Goal: Task Accomplishment & Management: Use online tool/utility

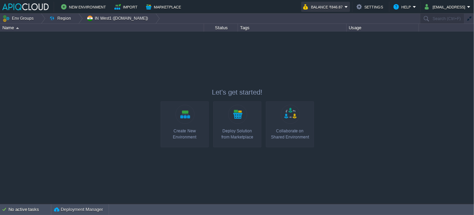
click at [344, 5] on button "Balance ₹846.87" at bounding box center [323, 7] width 41 height 8
click at [75, 8] on button "New Environment" at bounding box center [84, 7] width 47 height 8
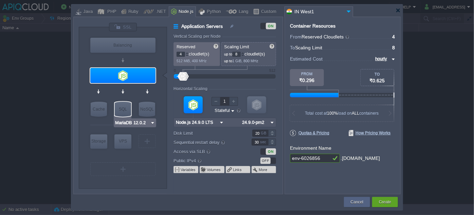
type input "Redis 7.2.4"
click at [149, 123] on img at bounding box center [151, 122] width 5 height 7
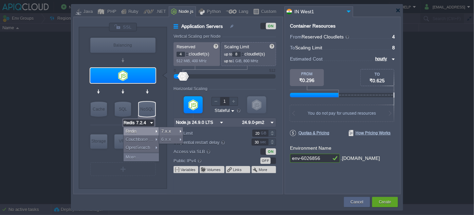
click at [159, 88] on div "VM Balancing VM Application Servers VM Cache VM SQL VM NoSQL VM Storage VM VPS …" at bounding box center [123, 107] width 88 height 161
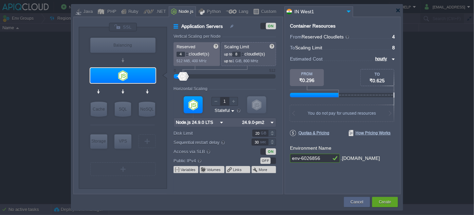
click at [222, 121] on img at bounding box center [221, 122] width 7 height 9
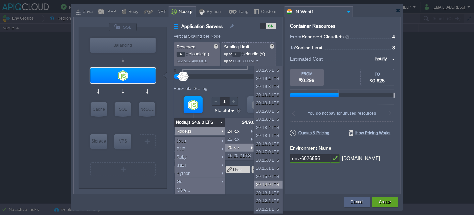
click at [266, 183] on div "20.14.0 LTS" at bounding box center [268, 184] width 29 height 8
type input "Node.js 20.14...."
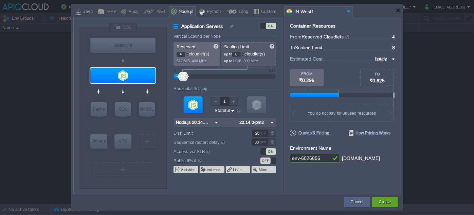
click at [271, 124] on img at bounding box center [272, 122] width 7 height 9
click at [268, 140] on div "20.14.0-npm" at bounding box center [257, 139] width 38 height 8
type input "20.14.0-npm"
type input "AlmaLinux 9.6"
click at [123, 170] on div at bounding box center [123, 168] width 1 height 5
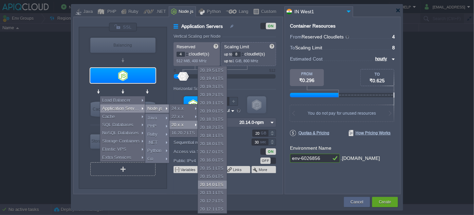
click at [207, 183] on div "20.14.0 LTS" at bounding box center [212, 184] width 29 height 8
type input "Application Servers 2"
type input "Node.js 20.14...."
type input "20.14.0-pm2"
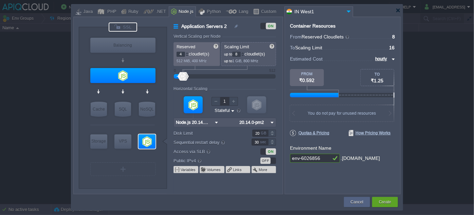
type input "Select Image"
click at [130, 27] on div at bounding box center [123, 26] width 29 height 9
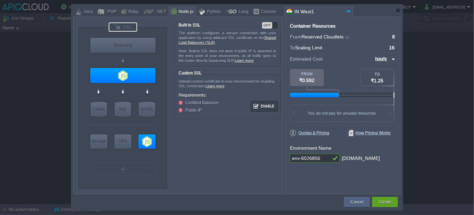
click at [267, 27] on div "OFF" at bounding box center [267, 25] width 10 height 6
click at [262, 104] on button "Enable" at bounding box center [264, 106] width 25 height 8
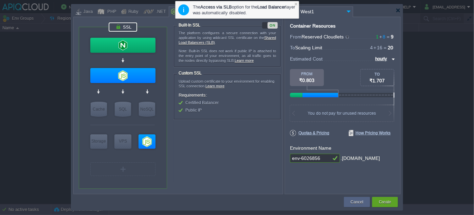
type input "NGINX 1.28.0"
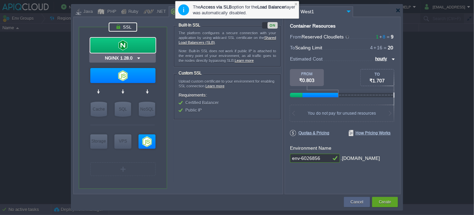
click at [123, 43] on div at bounding box center [122, 45] width 65 height 15
type input "Load Balancer"
type input "1"
type input "4"
type input "NGINX 1.28.0"
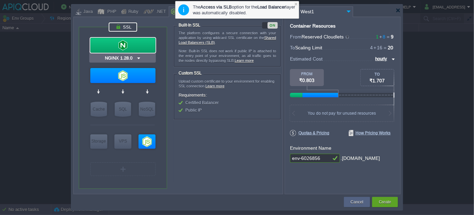
type input "1.28.0-almalin..."
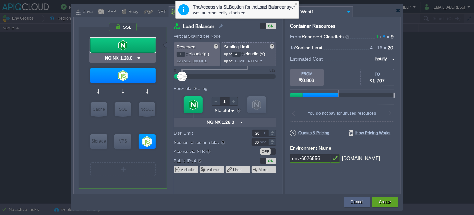
click at [123, 43] on div at bounding box center [122, 45] width 65 height 15
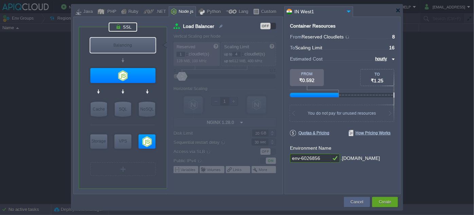
click at [128, 26] on div at bounding box center [123, 26] width 29 height 9
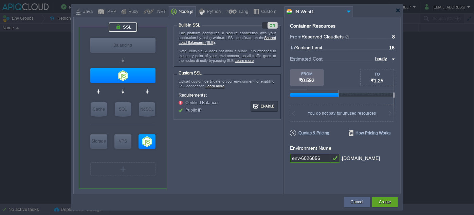
drag, startPoint x: 298, startPoint y: 157, endPoint x: 276, endPoint y: 157, distance: 21.7
click at [276, 157] on div "VM Balancing VM Application Servers VM Cache VM SQL VM NoSQL VM Storage VM VPS …" at bounding box center [237, 105] width 328 height 177
type input "novagrad-6026856"
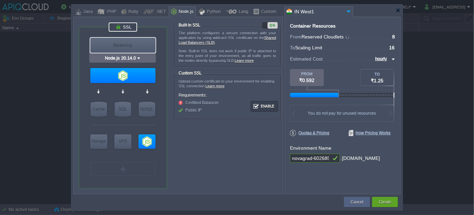
type input "Redis 7.2.4"
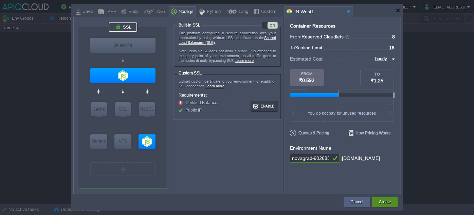
click at [380, 200] on button "Create" at bounding box center [385, 201] width 12 height 7
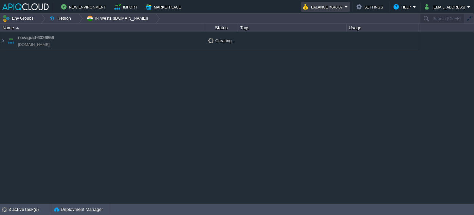
click at [334, 8] on button "Balance ₹846.87" at bounding box center [323, 7] width 41 height 8
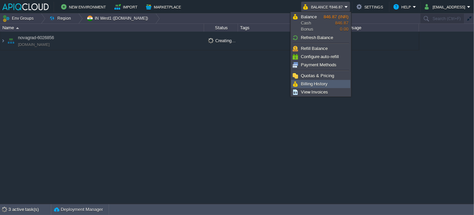
click at [313, 83] on span "Billing History" at bounding box center [314, 83] width 27 height 5
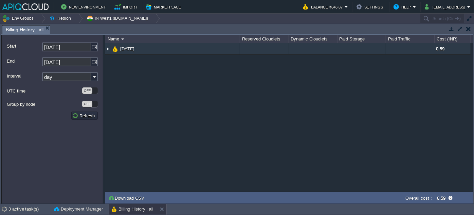
click at [108, 48] on img at bounding box center [107, 48] width 5 height 11
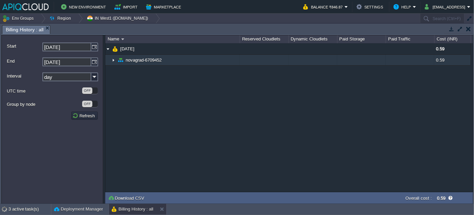
click at [111, 59] on img at bounding box center [113, 60] width 5 height 11
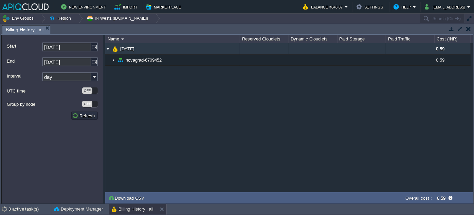
click at [108, 48] on img at bounding box center [107, 48] width 5 height 11
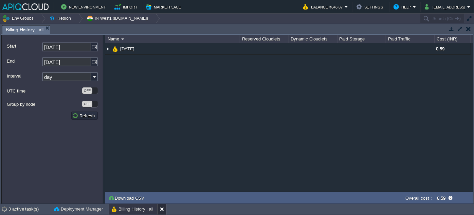
click at [160, 207] on button at bounding box center [163, 209] width 7 height 7
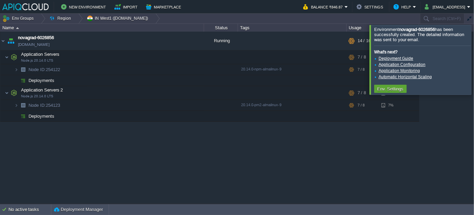
click at [474, 63] on div at bounding box center [482, 59] width 0 height 69
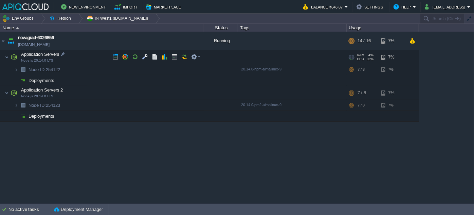
click at [51, 54] on span "Application Servers" at bounding box center [40, 54] width 40 height 6
click at [60, 54] on div at bounding box center [63, 54] width 6 height 6
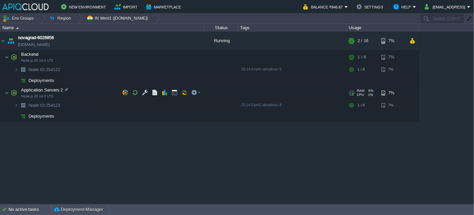
click at [34, 92] on span "Application Servers 2" at bounding box center [41, 90] width 43 height 6
click at [65, 88] on div at bounding box center [67, 89] width 6 height 6
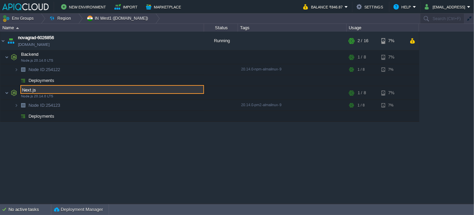
type input "Next.js"
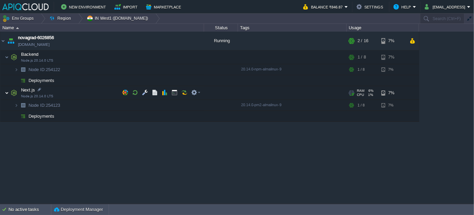
click at [6, 93] on img at bounding box center [7, 93] width 4 height 14
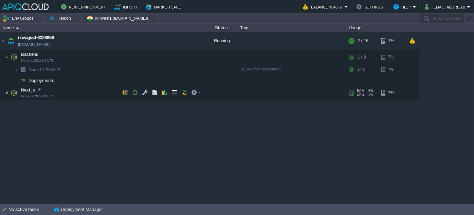
click at [6, 93] on img at bounding box center [7, 93] width 4 height 14
click at [7, 93] on img at bounding box center [7, 93] width 4 height 14
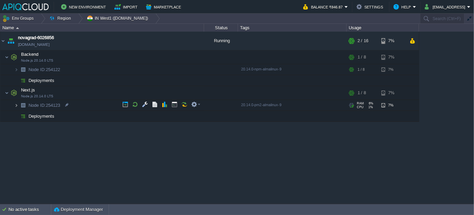
click at [16, 105] on img at bounding box center [16, 105] width 4 height 11
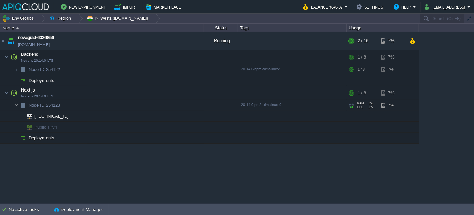
click at [17, 105] on img at bounding box center [16, 105] width 4 height 11
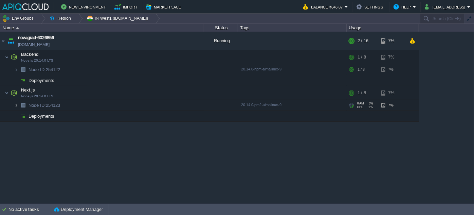
click at [17, 105] on img at bounding box center [16, 105] width 4 height 11
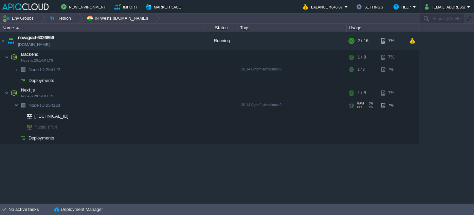
click at [17, 105] on img at bounding box center [16, 105] width 4 height 11
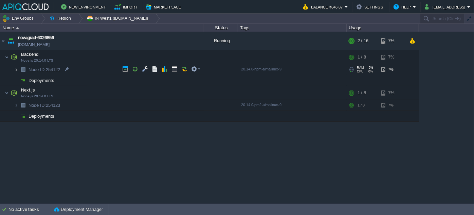
click at [16, 70] on img at bounding box center [16, 69] width 4 height 11
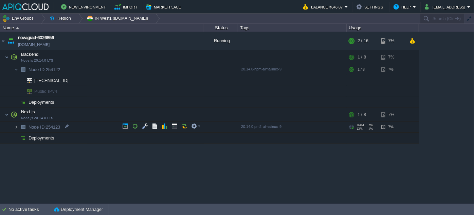
click at [16, 128] on img at bounding box center [16, 127] width 4 height 11
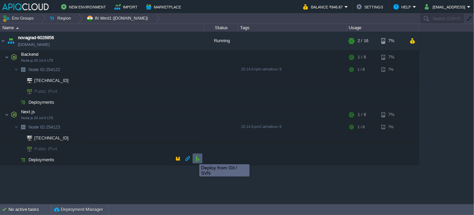
click at [198, 158] on button "button" at bounding box center [198, 158] width 6 height 6
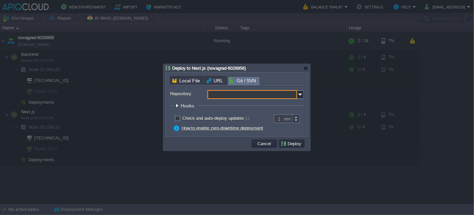
click at [235, 93] on input "Repository:" at bounding box center [253, 94] width 90 height 9
click at [239, 105] on div "Add New Repository" at bounding box center [255, 104] width 95 height 9
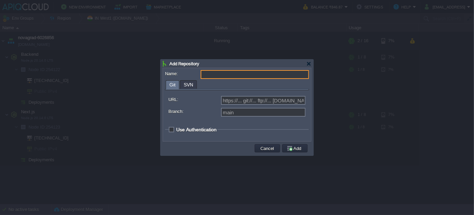
type input "Select existing or add a new one"
click at [218, 73] on input "Name:" at bounding box center [255, 74] width 108 height 9
click at [233, 103] on input "URL:" at bounding box center [263, 100] width 85 height 9
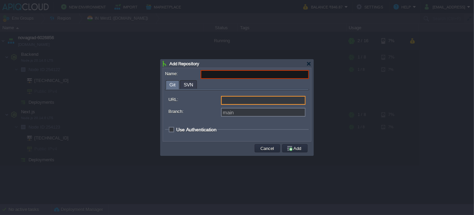
paste input "[URL][DOMAIN_NAME]"
type input "[URL][DOMAIN_NAME]"
click at [219, 76] on input "Name:" at bounding box center [255, 74] width 108 height 9
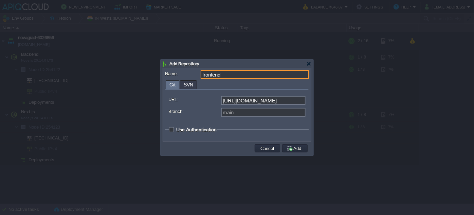
type input "frontend"
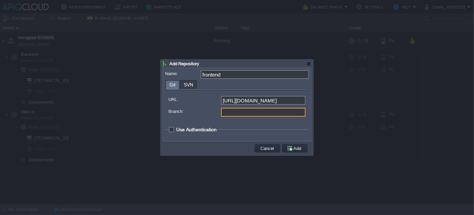
click at [233, 114] on input "Branch:" at bounding box center [263, 112] width 85 height 9
type input "main"
click at [207, 123] on div "URL: https://github.com/OlioGlobal/Prodigy-Scholar-frontend.git Branch: main Us…" at bounding box center [237, 114] width 144 height 49
click at [176, 130] on span "Use Authentication" at bounding box center [196, 129] width 40 height 5
checkbox input "true"
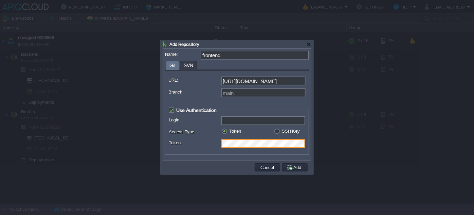
click at [233, 120] on input "Login:" at bounding box center [264, 120] width 84 height 9
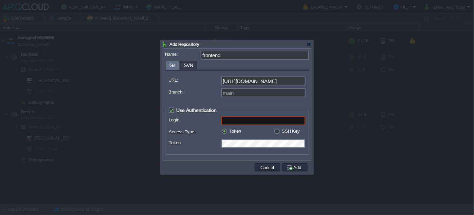
paste input "[EMAIL_ADDRESS][DOMAIN_NAME]"
type input "[EMAIL_ADDRESS][DOMAIN_NAME]"
click at [248, 106] on div "URL: https://github.com/OlioGlobal/Prodigy-Scholar-frontend.git Branch: main Us…" at bounding box center [237, 114] width 144 height 87
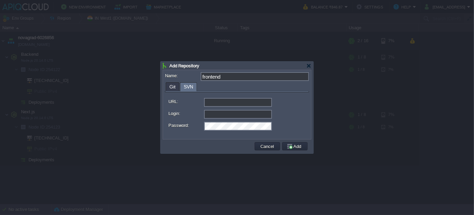
click at [189, 65] on div "Add Repository Name: frontend Git SVN URL: https://github.com/OlioGlobal/Prodig…" at bounding box center [237, 107] width 153 height 92
click at [171, 85] on div "Git SVN URL: https://github.com/OlioGlobal/Prodigy-Scholar-frontend.git Branch:…" at bounding box center [237, 109] width 144 height 55
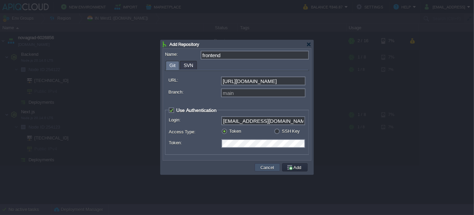
click at [266, 167] on button "Cancel" at bounding box center [268, 167] width 18 height 6
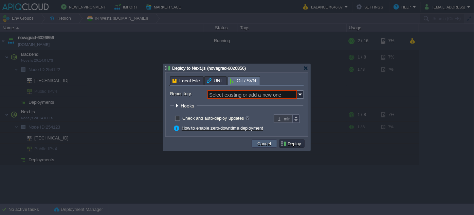
click at [268, 144] on button "Cancel" at bounding box center [265, 143] width 18 height 6
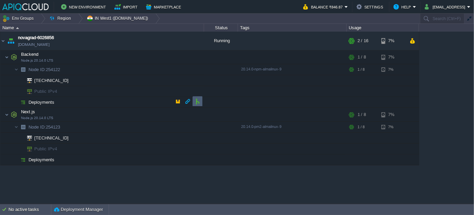
click at [195, 100] on button "button" at bounding box center [198, 101] width 6 height 6
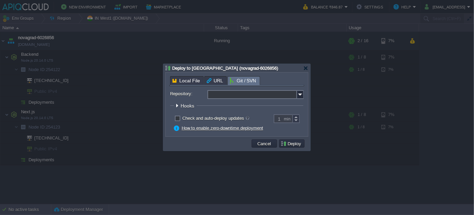
click at [249, 95] on input "Repository:" at bounding box center [253, 94] width 90 height 9
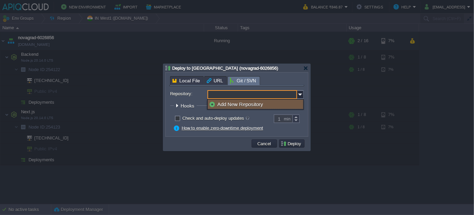
click at [248, 104] on div "Add New Repository" at bounding box center [255, 104] width 95 height 9
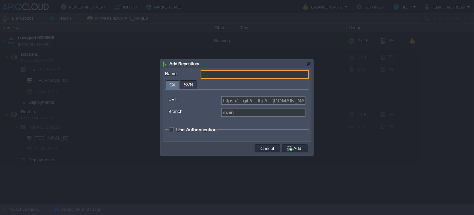
type input "Select existing or add a new one"
click at [234, 73] on input "Name:" at bounding box center [255, 74] width 108 height 9
paste input "[URL][DOMAIN_NAME]"
type input "backend"
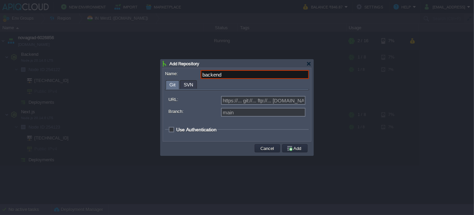
scroll to position [0, 0]
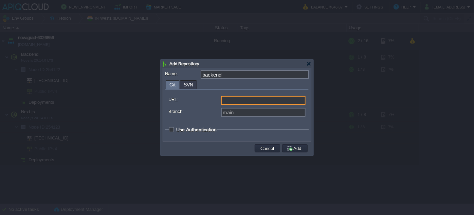
click at [246, 99] on input "URL:" at bounding box center [263, 100] width 85 height 9
paste input "[URL][DOMAIN_NAME]"
type input "[URL][DOMAIN_NAME]"
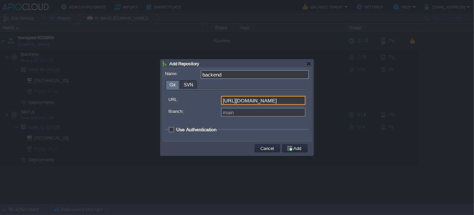
click at [244, 117] on div "main" at bounding box center [237, 113] width 137 height 11
click at [176, 129] on span "Use Authentication" at bounding box center [196, 129] width 40 height 5
checkbox input "true"
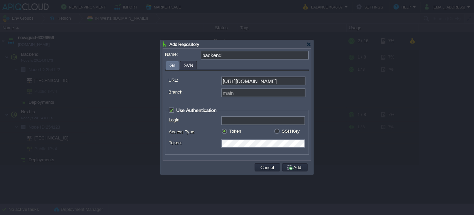
click at [239, 121] on input "Login:" at bounding box center [264, 120] width 84 height 9
paste input "[EMAIL_ADDRESS][DOMAIN_NAME]"
type input "[EMAIL_ADDRESS][DOMAIN_NAME]"
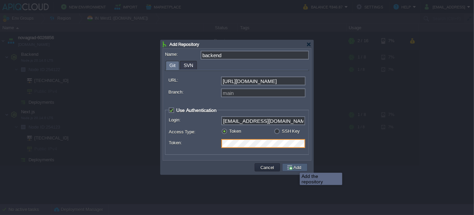
click at [295, 166] on button "Add" at bounding box center [295, 167] width 17 height 6
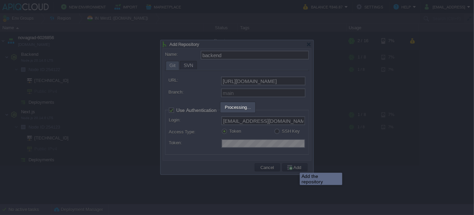
type input "backend"
type input "main"
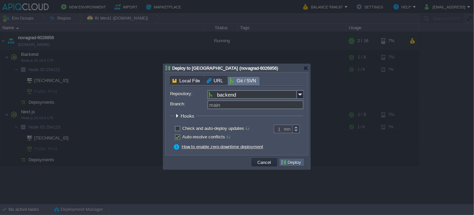
click at [294, 160] on button "Deploy" at bounding box center [292, 162] width 23 height 6
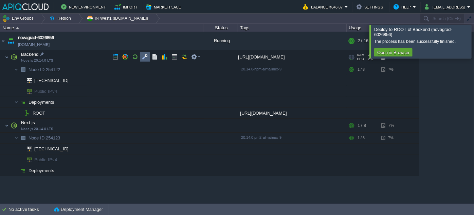
click at [143, 60] on td at bounding box center [145, 57] width 10 height 10
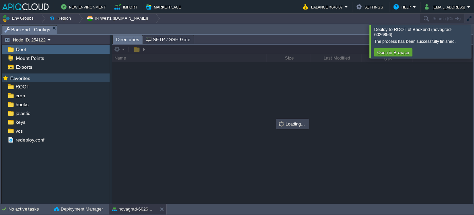
click at [29, 78] on span "Favorites" at bounding box center [20, 78] width 22 height 6
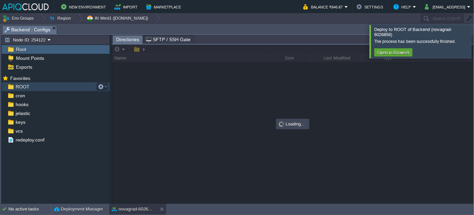
click at [24, 85] on span "ROOT" at bounding box center [22, 87] width 16 height 6
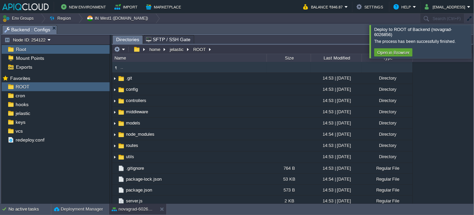
click at [474, 50] on div at bounding box center [482, 41] width 0 height 33
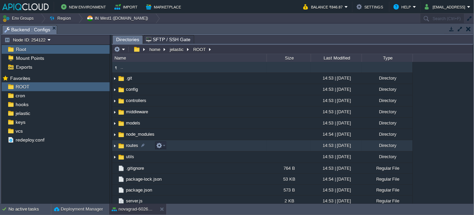
scroll to position [2, 0]
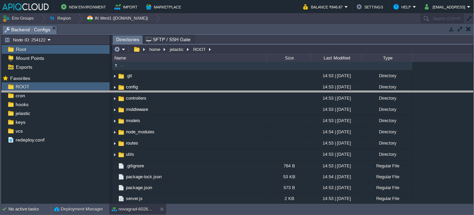
drag, startPoint x: 198, startPoint y: 34, endPoint x: 208, endPoint y: 100, distance: 66.7
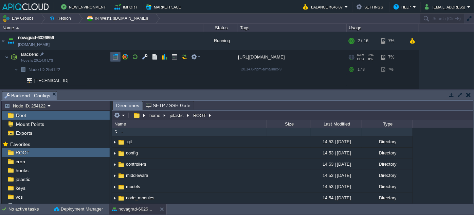
click at [112, 57] on button "button" at bounding box center [115, 57] width 6 height 6
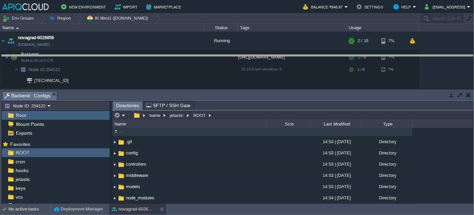
drag, startPoint x: 135, startPoint y: 94, endPoint x: 138, endPoint y: 58, distance: 36.1
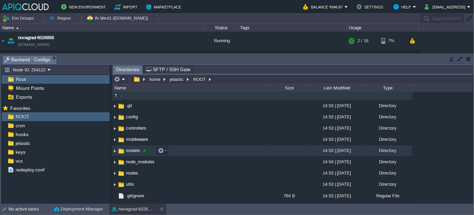
scroll to position [32, 0]
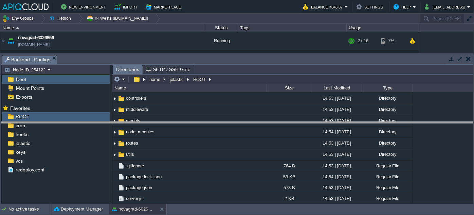
drag, startPoint x: 158, startPoint y: 56, endPoint x: 148, endPoint y: 108, distance: 53.2
click at [157, 123] on body "New Environment Import Marketplace Bonus ₹0.00 Upgrade Account Balance ₹846.87 …" at bounding box center [237, 107] width 474 height 215
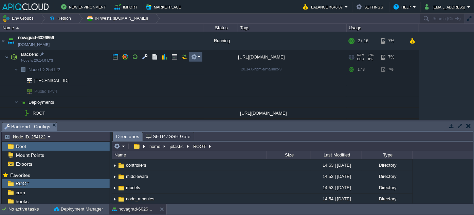
click at [197, 57] on button "button" at bounding box center [194, 57] width 6 height 6
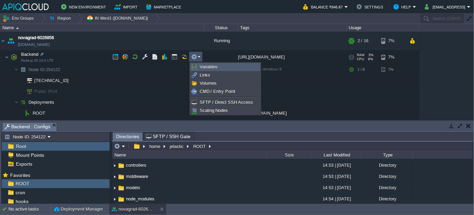
click at [209, 66] on span "Variables" at bounding box center [209, 66] width 18 height 5
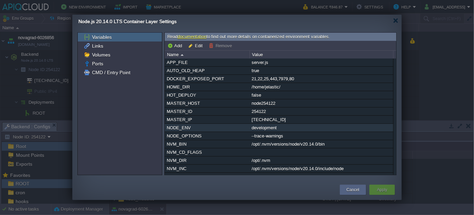
click at [263, 130] on div "development" at bounding box center [321, 128] width 143 height 8
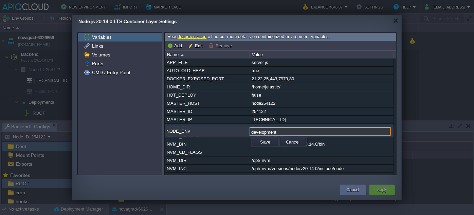
drag, startPoint x: 278, startPoint y: 130, endPoint x: 242, endPoint y: 131, distance: 35.7
click at [242, 131] on div "NODE_ENV development" at bounding box center [279, 132] width 229 height 10
type input "production"
click at [263, 140] on button "Save" at bounding box center [265, 142] width 14 height 6
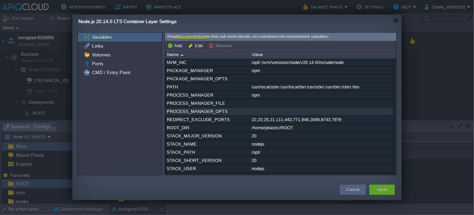
scroll to position [136, 0]
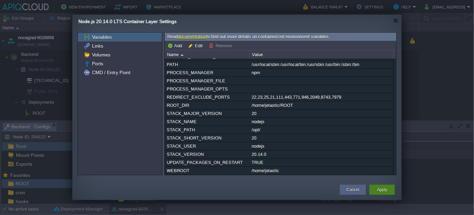
click at [382, 189] on button "Apply" at bounding box center [382, 189] width 10 height 7
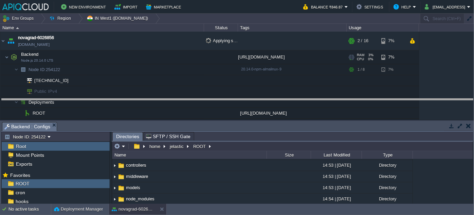
drag, startPoint x: 221, startPoint y: 126, endPoint x: 221, endPoint y: 73, distance: 53.0
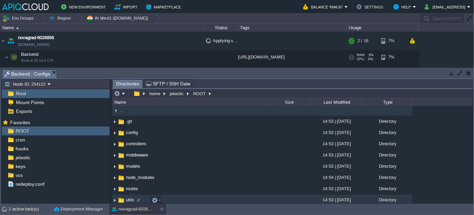
scroll to position [0, 0]
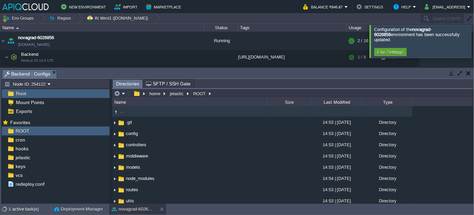
click at [469, 72] on button "button" at bounding box center [468, 73] width 5 height 6
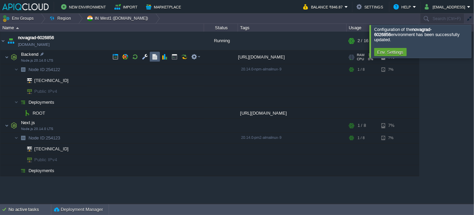
click at [154, 57] on button "button" at bounding box center [155, 57] width 6 height 6
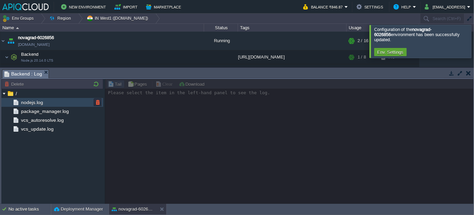
click at [37, 102] on span "nodejs.log" at bounding box center [32, 102] width 24 height 6
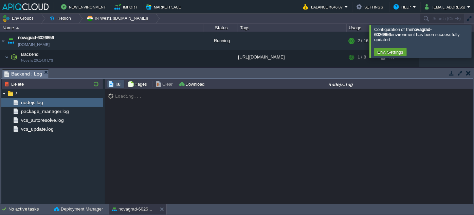
click at [474, 34] on div at bounding box center [482, 41] width 0 height 33
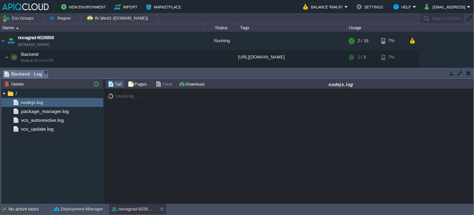
scroll to position [207, 0]
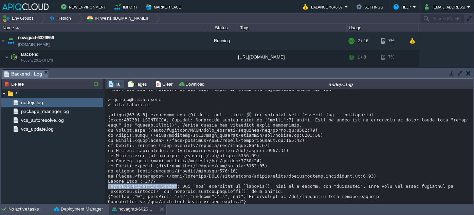
drag, startPoint x: 117, startPoint y: 176, endPoint x: 172, endPoint y: 176, distance: 54.7
click at [172, 176] on div at bounding box center [289, 43] width 363 height 321
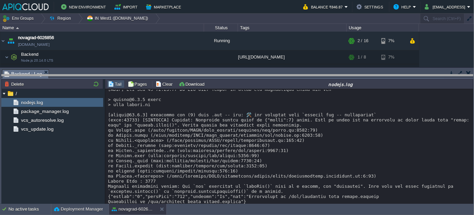
drag, startPoint x: 208, startPoint y: 74, endPoint x: 203, endPoint y: 126, distance: 52.6
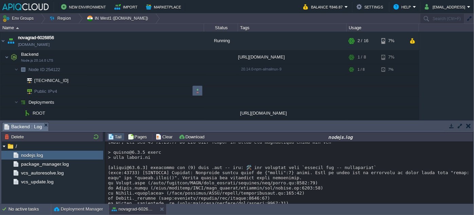
click at [199, 91] on button "button" at bounding box center [198, 91] width 6 height 6
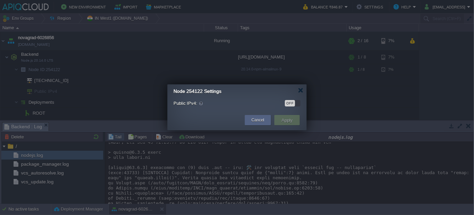
click at [293, 102] on div "OFF" at bounding box center [290, 103] width 10 height 6
click at [288, 118] on button "Apply" at bounding box center [287, 120] width 15 height 8
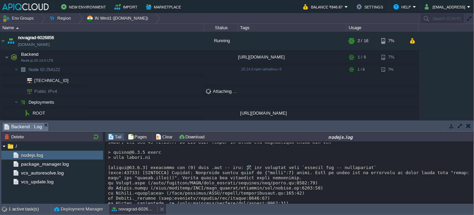
click at [127, 208] on button "novagrad-6026856" at bounding box center [133, 209] width 43 height 7
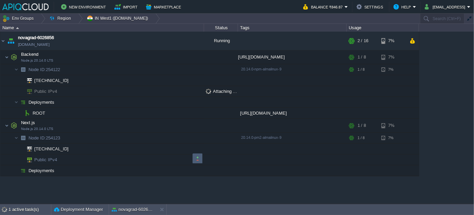
click at [198, 159] on button "button" at bounding box center [198, 158] width 6 height 6
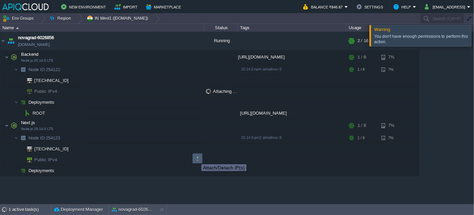
click at [196, 158] on button "button" at bounding box center [198, 158] width 6 height 6
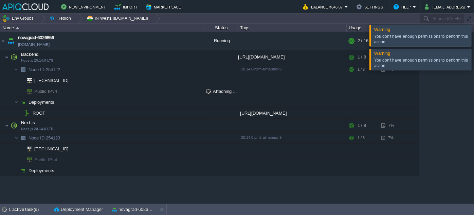
click at [474, 38] on div at bounding box center [482, 35] width 0 height 21
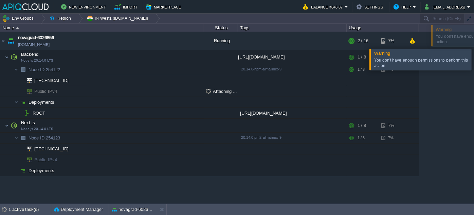
click at [465, 38] on div "You don't have enough permissions to perform this action." at bounding box center [484, 39] width 100 height 14
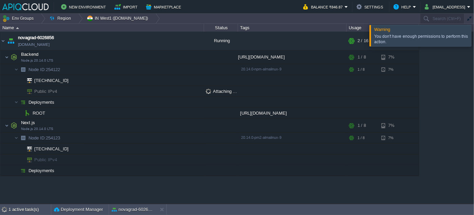
click at [474, 35] on div at bounding box center [482, 35] width 0 height 21
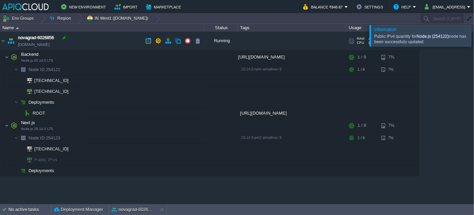
click at [65, 38] on div at bounding box center [64, 38] width 6 height 6
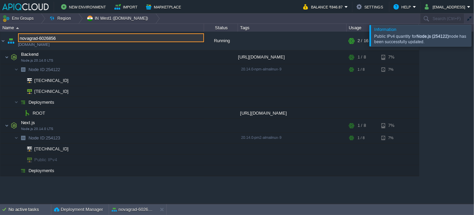
click at [36, 39] on input "novagrad-6026856" at bounding box center [111, 37] width 186 height 9
drag, startPoint x: 37, startPoint y: 38, endPoint x: 18, endPoint y: 37, distance: 18.7
click at [18, 37] on input "novagrad-6026856" at bounding box center [111, 37] width 186 height 9
click at [60, 54] on td "Backend Node.js 20.14.0 LTS" at bounding box center [102, 57] width 204 height 14
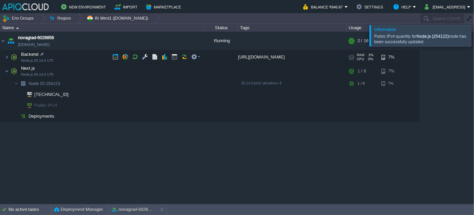
click at [60, 54] on td "Backend Node.js 20.14.0 LTS" at bounding box center [102, 57] width 204 height 14
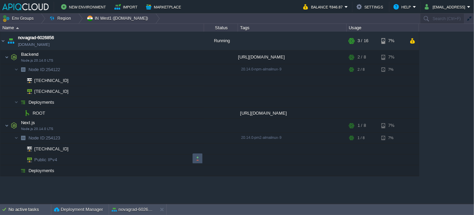
click at [198, 159] on button "button" at bounding box center [198, 158] width 6 height 6
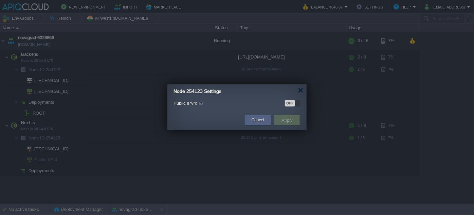
click at [290, 104] on div "OFF" at bounding box center [290, 103] width 10 height 6
click at [285, 115] on td "Apply" at bounding box center [287, 120] width 25 height 10
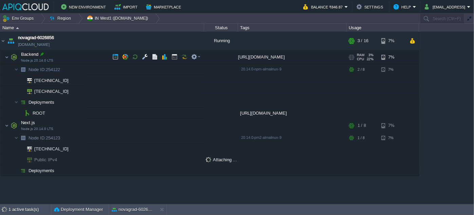
click at [42, 55] on div at bounding box center [42, 54] width 6 height 6
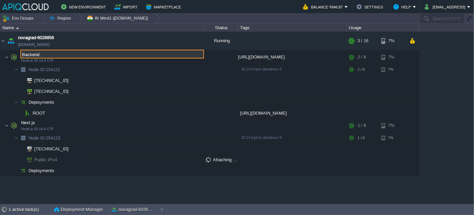
click at [26, 56] on input "Backend" at bounding box center [112, 54] width 184 height 9
paste input "novagrad"
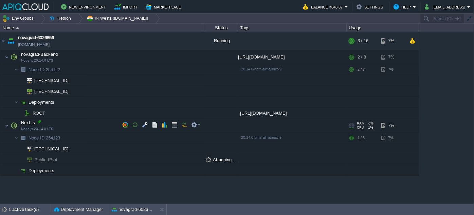
click at [40, 121] on div at bounding box center [39, 122] width 6 height 6
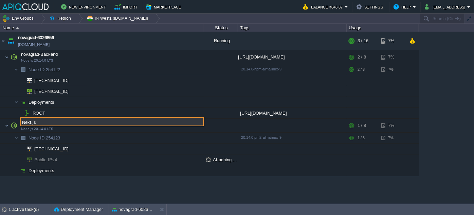
paste input "novagrad"
type input "novagrad-frontend"
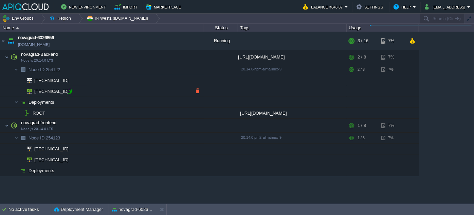
click at [68, 91] on div at bounding box center [70, 91] width 6 height 6
click at [196, 57] on button "button" at bounding box center [194, 57] width 6 height 6
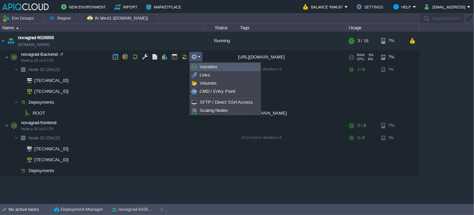
click at [211, 65] on span "Variables" at bounding box center [209, 66] width 18 height 5
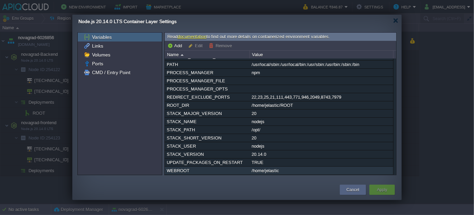
scroll to position [0, 0]
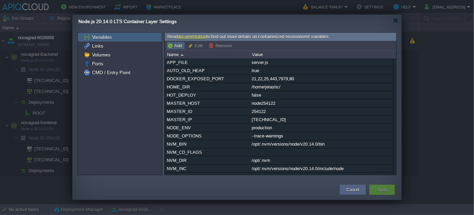
click at [179, 45] on button "Add" at bounding box center [175, 45] width 17 height 6
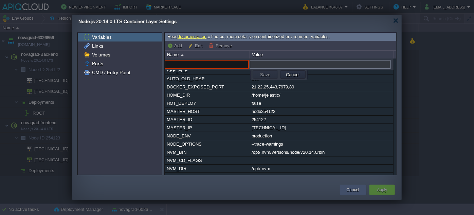
click at [351, 188] on button "Cancel" at bounding box center [353, 189] width 13 height 7
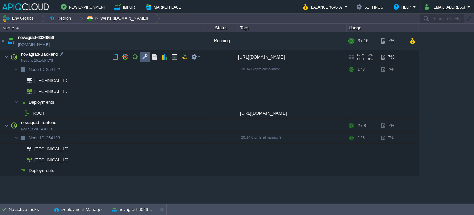
click at [145, 56] on button "button" at bounding box center [145, 57] width 6 height 6
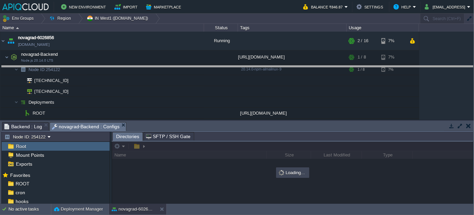
drag, startPoint x: 185, startPoint y: 126, endPoint x: 181, endPoint y: 67, distance: 59.6
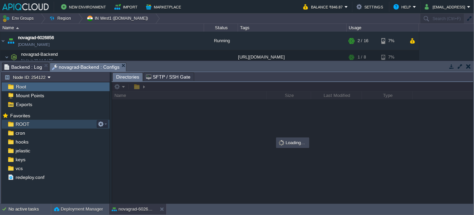
click at [39, 122] on div "ROOT" at bounding box center [56, 124] width 108 height 9
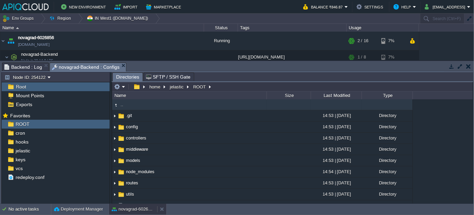
click at [144, 211] on button "novagrad-6026856" at bounding box center [133, 209] width 43 height 7
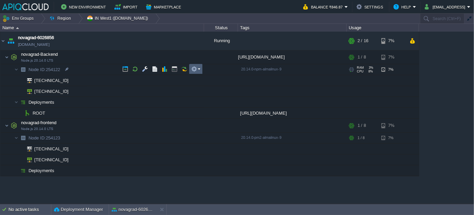
click at [200, 69] on em at bounding box center [195, 69] width 9 height 6
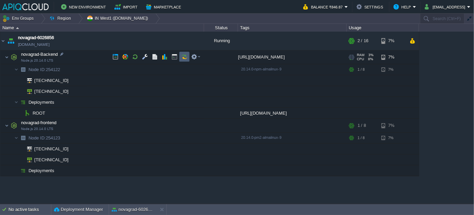
click at [188, 55] on div "novagrad-6026856 novagrad-6026856.in1.apiqcloud.com Running + Add to Env Group …" at bounding box center [237, 118] width 474 height 172
click at [195, 55] on button "button" at bounding box center [194, 57] width 6 height 6
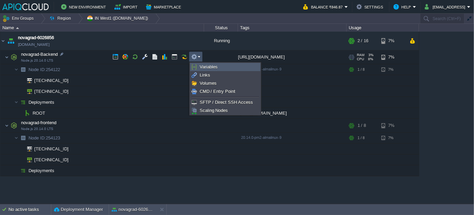
click at [209, 66] on span "Variables" at bounding box center [209, 66] width 18 height 5
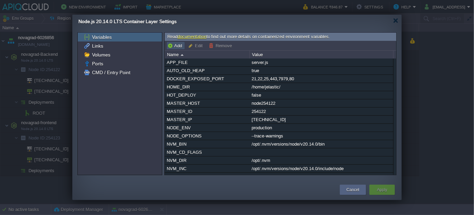
click at [180, 43] on button "Add" at bounding box center [175, 45] width 17 height 6
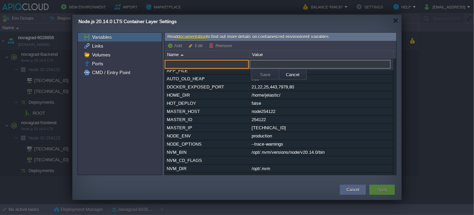
paste input "MONGODB_URI"
drag, startPoint x: 198, startPoint y: 62, endPoint x: 155, endPoint y: 64, distance: 43.2
click at [155, 64] on div "Variables Links Volumes Ports CMD / Entry Point Read documentation to find out …" at bounding box center [237, 103] width 330 height 143
paste input "JWT_SECRET"
type input "JWT_SECRET"
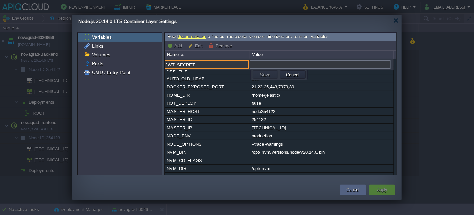
click at [269, 65] on input "text" at bounding box center [320, 64] width 141 height 9
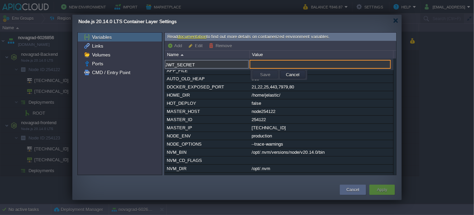
paste input "K8mN3pQ7sU9wX2zB5cF8hJ1lO4rT6vY0aD3gJ6mP9sV2xZ5bE8hK1nQ4tW7yA0c"
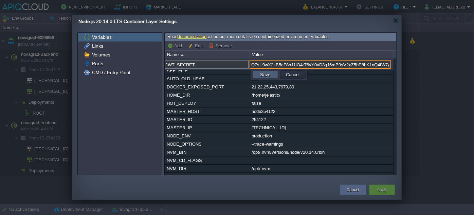
type input "K8mN3pQ7sU9wX2zB5cF8hJ1lO4rT6vY0aD3gJ6mP9sV2xZ5bE8hK1nQ4tW7yA0c"
click at [270, 75] on button "Save" at bounding box center [265, 74] width 14 height 6
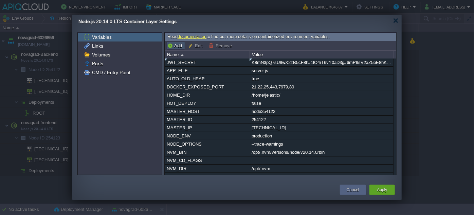
click at [176, 44] on button "Add" at bounding box center [175, 45] width 17 height 6
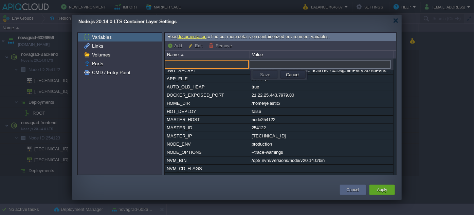
paste input "SMTP_HOST"
click at [190, 63] on input "SMTP_HOST" at bounding box center [207, 64] width 84 height 9
type input "SMTP_HOST"
click at [267, 67] on input "text" at bounding box center [320, 64] width 141 height 9
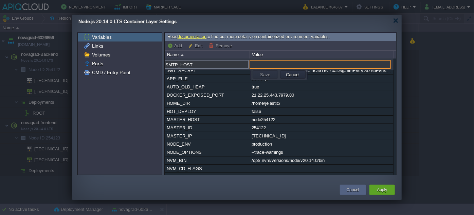
paste input "smtp.gmail.com"
type input "smtp.gmail.com"
click at [268, 73] on button "Save" at bounding box center [265, 74] width 14 height 6
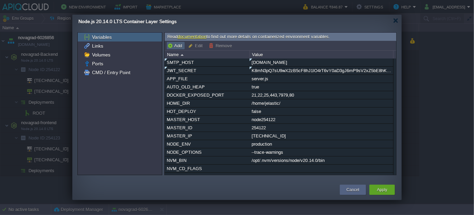
click at [175, 46] on button "Add" at bounding box center [175, 45] width 17 height 6
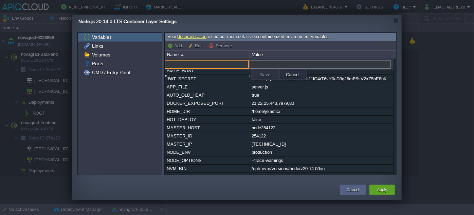
paste input "SMTP_PORT"
type input "SMTP_PORT"
click at [261, 66] on input "text" at bounding box center [320, 64] width 141 height 9
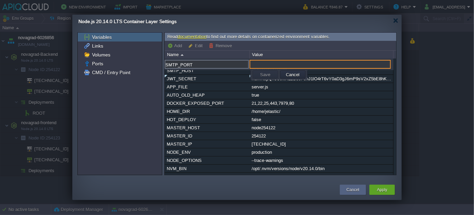
paste input "587"
type input "587"
click at [265, 74] on button "Save" at bounding box center [265, 74] width 14 height 6
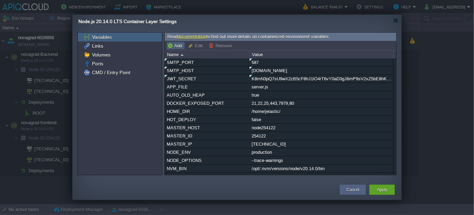
click at [175, 47] on button "Add" at bounding box center [175, 45] width 17 height 6
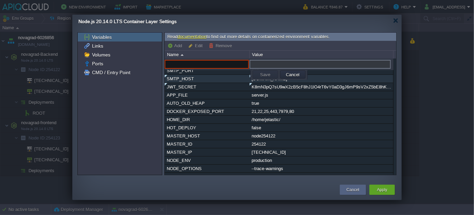
paste input "SMTP_SECURE"
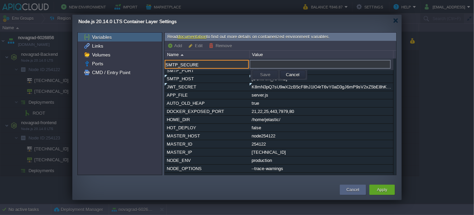
type input "SMTP_SECURE"
click at [272, 64] on input "text" at bounding box center [320, 64] width 141 height 9
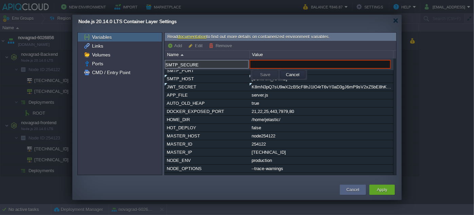
click at [264, 63] on input "text" at bounding box center [320, 64] width 141 height 9
paste input "false"
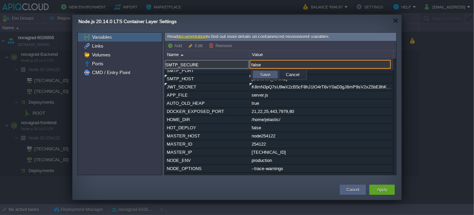
type input "false"
click at [263, 73] on button "Save" at bounding box center [265, 74] width 14 height 6
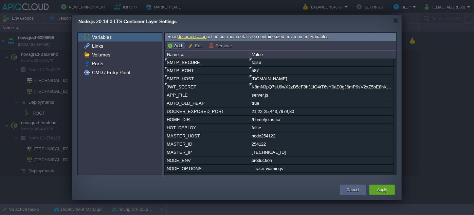
click at [175, 46] on button "Add" at bounding box center [175, 45] width 17 height 6
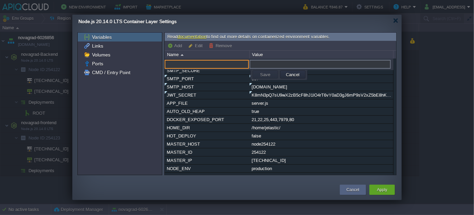
click at [200, 63] on input "text" at bounding box center [207, 64] width 84 height 9
paste input "SMTP_USER"
type input "SMTP_USER"
click at [269, 63] on input "text" at bounding box center [320, 64] width 141 height 9
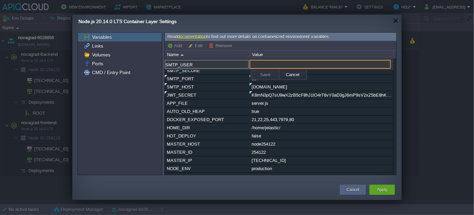
paste input "yash@olioglobaladtech.com"
type input "yash@olioglobaladtech.com"
click at [265, 72] on button "Save" at bounding box center [265, 74] width 14 height 6
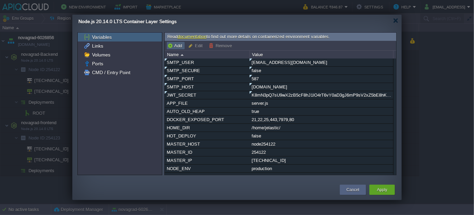
click at [176, 47] on button "Add" at bounding box center [175, 45] width 17 height 6
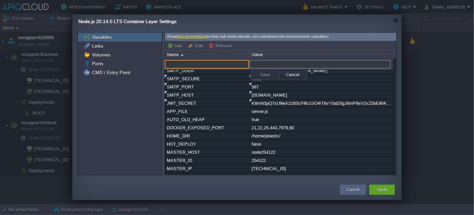
click at [192, 64] on input "text" at bounding box center [207, 64] width 84 height 9
paste input "SMTP_PASS"
type input "SMTP_PASS"
click at [261, 63] on input "text" at bounding box center [320, 64] width 141 height 9
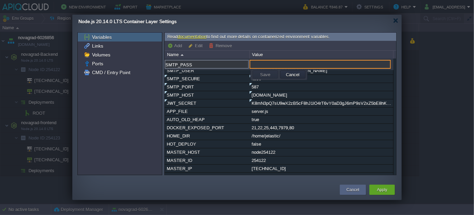
paste input "dxsklmtlkxznoacd"
type input "dxsklmtlkxznoacd"
click at [272, 75] on button "Save" at bounding box center [265, 74] width 14 height 6
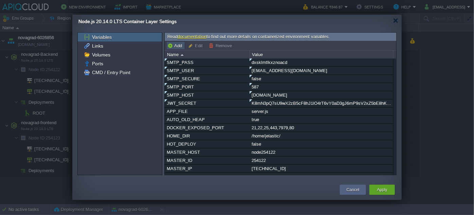
click at [173, 43] on button "Add" at bounding box center [175, 45] width 17 height 6
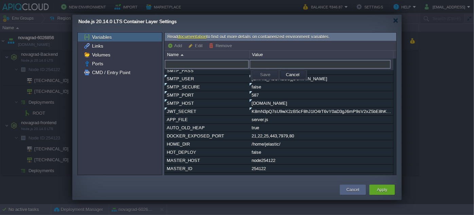
paste input "SMTP_FROM"
type input "SMTP_FROM"
click at [298, 67] on input "text" at bounding box center [320, 64] width 141 height 9
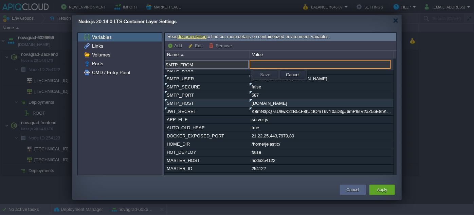
paste input "Prodigy Scholar <yash@olioglobaladtech.com>"
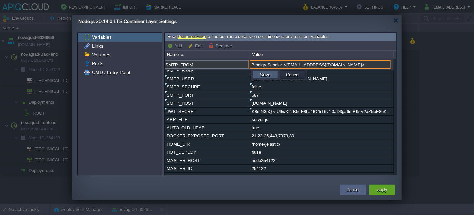
type input "Prodigy Scholar <yash@olioglobaladtech.com>"
click at [272, 75] on td "Save" at bounding box center [265, 74] width 25 height 8
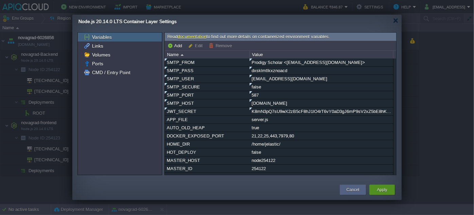
click at [381, 189] on button "Apply" at bounding box center [382, 189] width 10 height 7
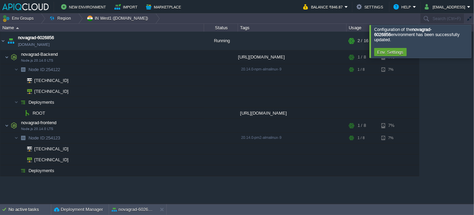
click at [474, 37] on div at bounding box center [482, 41] width 0 height 33
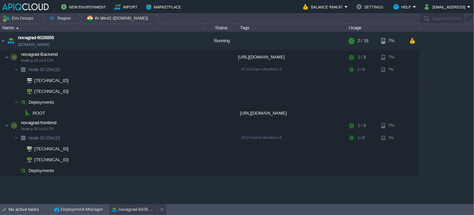
click at [134, 208] on button "novagrad-6026856" at bounding box center [133, 209] width 43 height 7
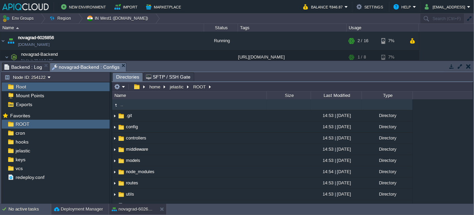
click at [89, 208] on button "Deployment Manager" at bounding box center [78, 209] width 49 height 7
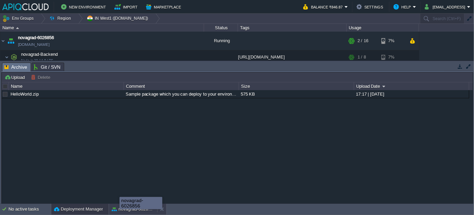
click at [120, 206] on button "novagrad-6026856" at bounding box center [133, 209] width 43 height 7
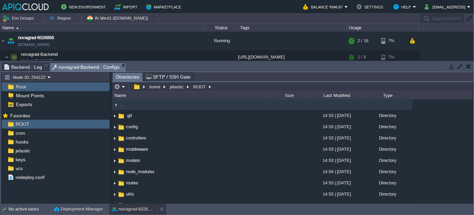
click at [128, 207] on button "novagrad-6026856" at bounding box center [133, 209] width 43 height 7
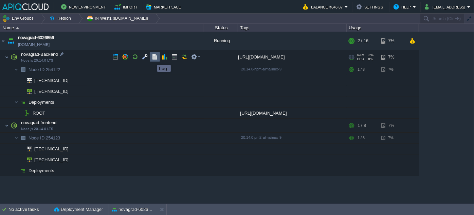
click at [152, 59] on button "button" at bounding box center [155, 57] width 6 height 6
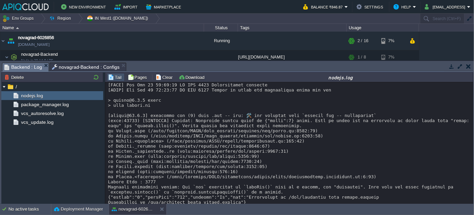
scroll to position [200, 0]
click at [144, 209] on button "novagrad-6026856" at bounding box center [133, 209] width 43 height 7
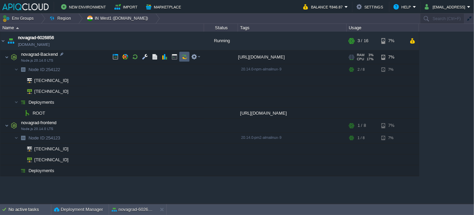
click at [197, 57] on em at bounding box center [195, 57] width 9 height 6
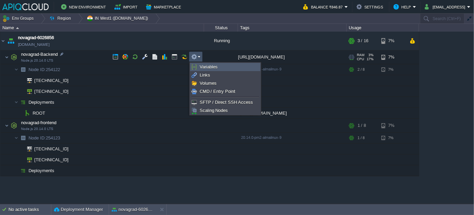
click at [212, 68] on span "Variables" at bounding box center [209, 66] width 18 height 5
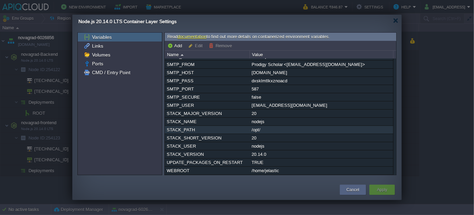
scroll to position [194, 0]
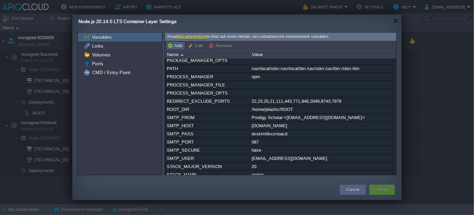
click at [177, 45] on button "Add" at bounding box center [175, 45] width 17 height 6
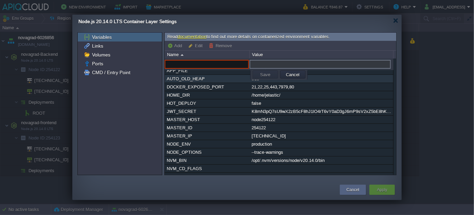
paste input "MONGODB_URI"
type input "MONGODB_URI"
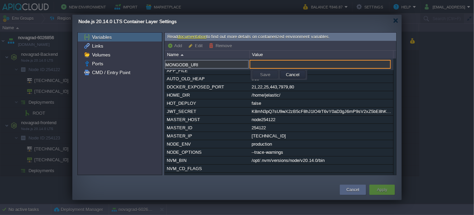
click at [260, 65] on input "text" at bounding box center [320, 64] width 141 height 9
paste input "mongodb+srv://info_db_user:BNWSmfTpUPp9MG47@nova.hmoe4xb.mongodb.net/?retryWrit…"
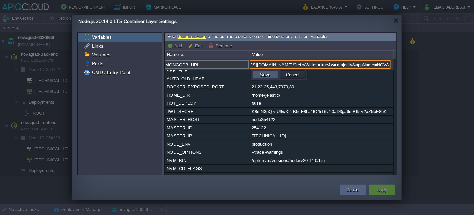
type input "mongodb+srv://info_db_user:BNWSmfTpUPp9MG47@nova.hmoe4xb.mongodb.net/?retryWrit…"
click at [268, 74] on button "Save" at bounding box center [265, 74] width 14 height 6
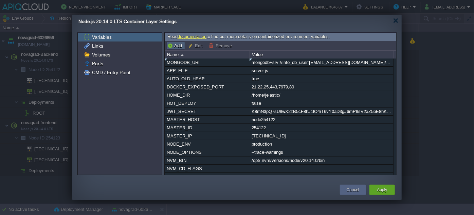
click at [175, 44] on button "Add" at bounding box center [175, 45] width 17 height 6
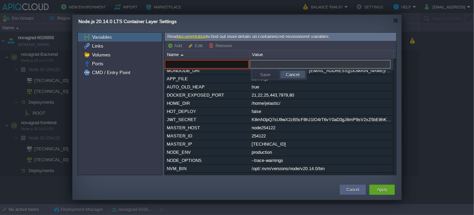
click at [287, 72] on button "Cancel" at bounding box center [293, 74] width 18 height 6
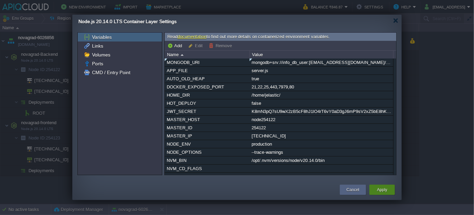
click at [381, 188] on button "Apply" at bounding box center [382, 189] width 10 height 7
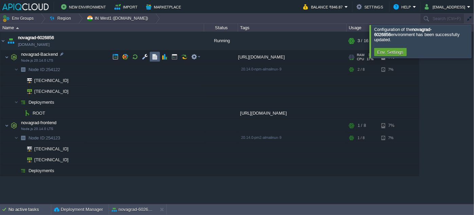
click at [158, 54] on td at bounding box center [155, 57] width 10 height 10
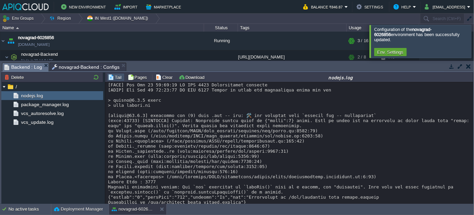
scroll to position [200, 0]
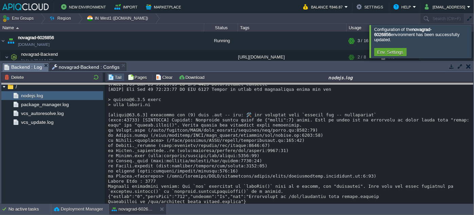
drag, startPoint x: 216, startPoint y: 69, endPoint x: 219, endPoint y: 89, distance: 20.9
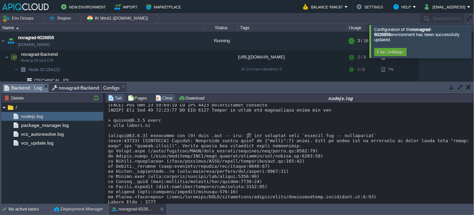
click at [161, 99] on button "Clear" at bounding box center [165, 98] width 19 height 6
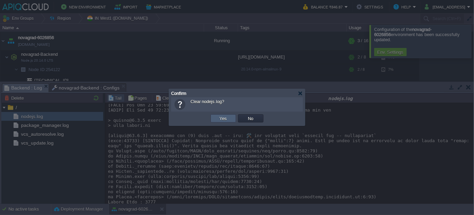
click at [219, 117] on button "Yes" at bounding box center [224, 118] width 12 height 6
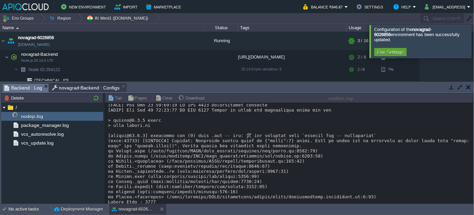
scroll to position [0, 0]
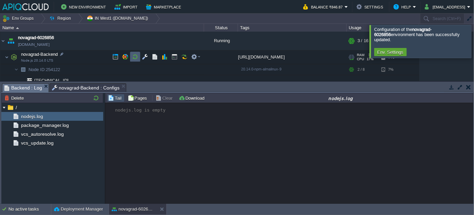
click at [133, 58] on button "button" at bounding box center [135, 57] width 6 height 6
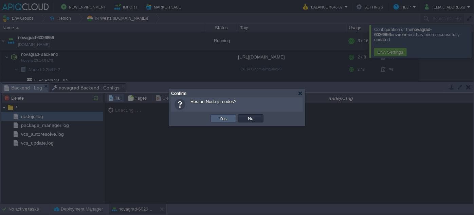
click at [221, 118] on button "Yes" at bounding box center [224, 118] width 12 height 6
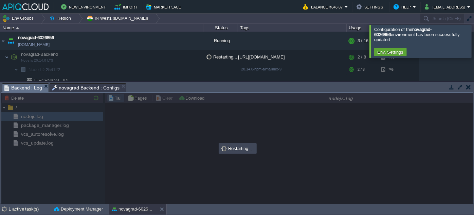
click at [474, 43] on div at bounding box center [482, 41] width 0 height 33
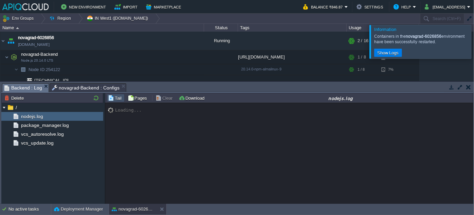
scroll to position [98, 0]
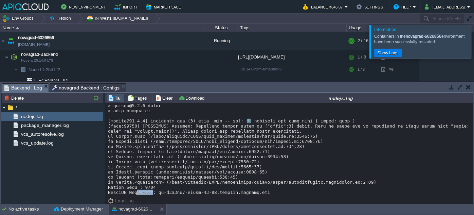
drag, startPoint x: 133, startPoint y: 193, endPoint x: 145, endPoint y: 192, distance: 13.0
click at [145, 192] on div at bounding box center [289, 100] width 363 height 189
drag, startPoint x: 108, startPoint y: 191, endPoint x: 148, endPoint y: 191, distance: 39.8
click at [148, 191] on div at bounding box center [289, 100] width 363 height 189
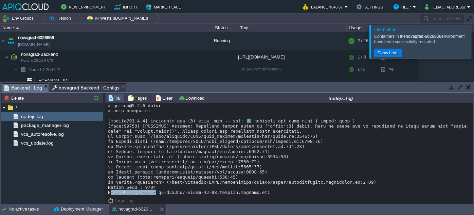
click at [148, 191] on div at bounding box center [289, 100] width 363 height 189
drag, startPoint x: 141, startPoint y: 186, endPoint x: 161, endPoint y: 186, distance: 20.4
click at [161, 186] on div at bounding box center [289, 100] width 363 height 189
click at [139, 212] on button "novagrad-6026856" at bounding box center [133, 209] width 43 height 7
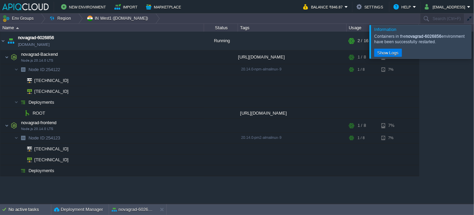
click at [474, 45] on div at bounding box center [482, 41] width 0 height 33
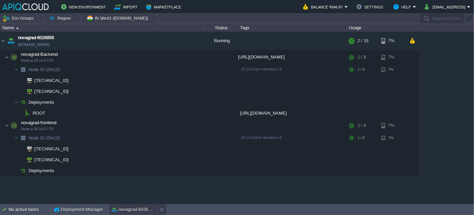
click at [128, 208] on button "novagrad-6026856" at bounding box center [133, 209] width 43 height 7
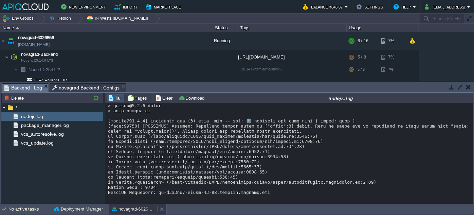
click at [133, 209] on button "novagrad-6026856" at bounding box center [133, 209] width 43 height 7
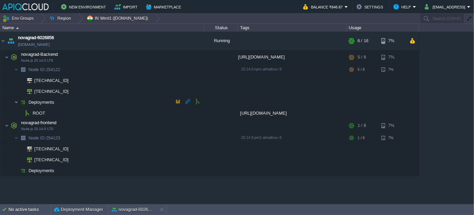
click at [17, 101] on img at bounding box center [16, 102] width 4 height 11
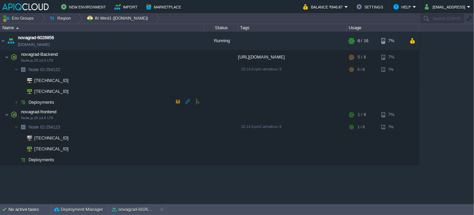
click at [187, 101] on button "button" at bounding box center [188, 101] width 6 height 6
click at [86, 208] on button "Deployment Manager" at bounding box center [78, 209] width 49 height 7
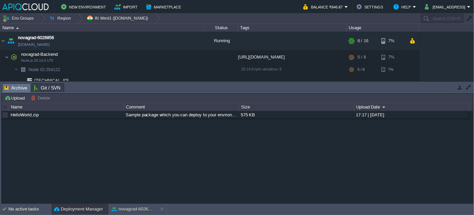
click at [47, 85] on span "Git / SVN" at bounding box center [47, 88] width 27 height 8
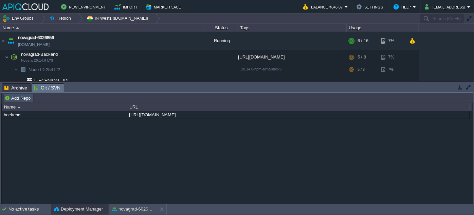
click at [14, 98] on button "Add Repo" at bounding box center [18, 98] width 28 height 6
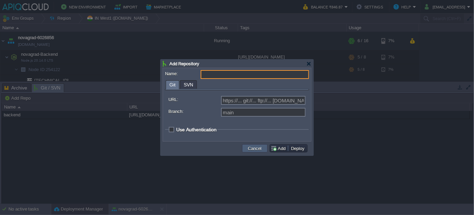
click at [251, 146] on button "Cancel" at bounding box center [255, 148] width 18 height 6
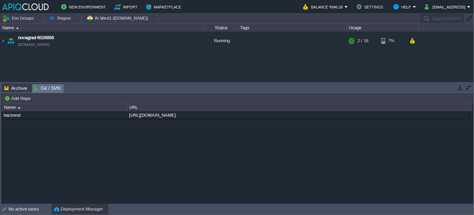
click at [79, 211] on button "Deployment Manager" at bounding box center [78, 209] width 49 height 7
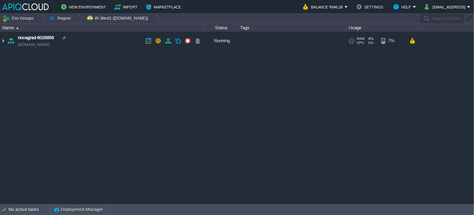
click at [4, 41] on img at bounding box center [2, 41] width 5 height 18
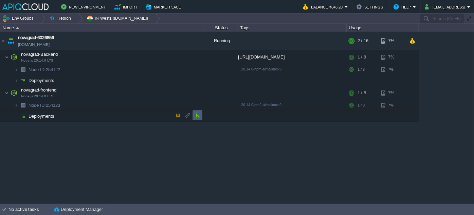
click at [196, 114] on button "button" at bounding box center [198, 115] width 6 height 6
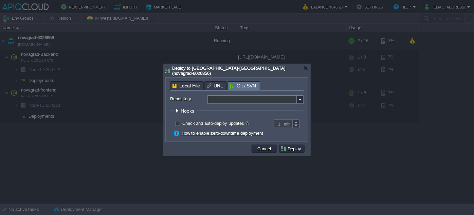
click at [238, 95] on input "Repository:" at bounding box center [253, 99] width 90 height 9
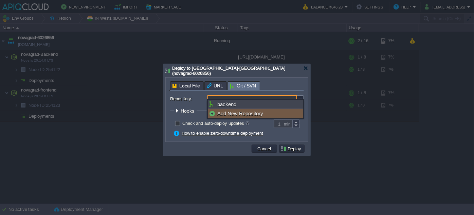
click at [232, 114] on div "Add New Repository" at bounding box center [255, 113] width 95 height 9
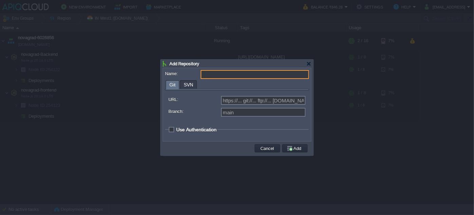
type input "Select existing or add a new one"
click at [212, 74] on input "Name:" at bounding box center [255, 74] width 108 height 9
type input "frontend"
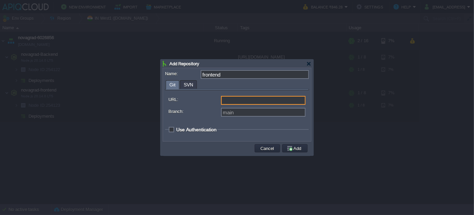
click at [245, 100] on input "URL:" at bounding box center [263, 100] width 85 height 9
paste input "[URL][DOMAIN_NAME]"
type input "[URL][DOMAIN_NAME]"
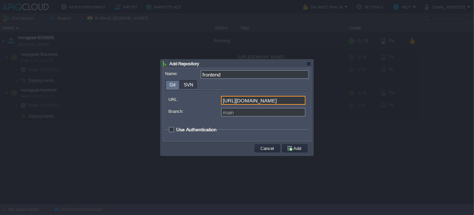
click at [176, 129] on span "Use Authentication" at bounding box center [196, 129] width 40 height 5
checkbox input "true"
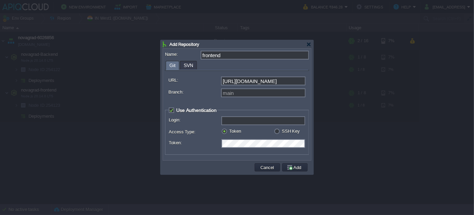
click at [232, 121] on input "Login:" at bounding box center [264, 120] width 84 height 9
paste input "[EMAIL_ADDRESS][DOMAIN_NAME]"
type input "[EMAIL_ADDRESS][DOMAIN_NAME]"
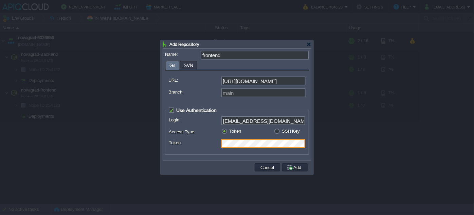
scroll to position [0, 12]
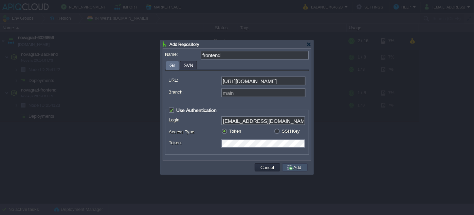
click at [295, 168] on button "Add" at bounding box center [295, 167] width 17 height 6
type input "frontend"
type input "main"
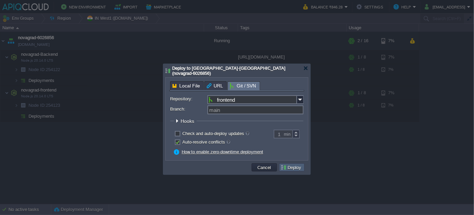
click at [290, 164] on button "Deploy" at bounding box center [292, 167] width 23 height 6
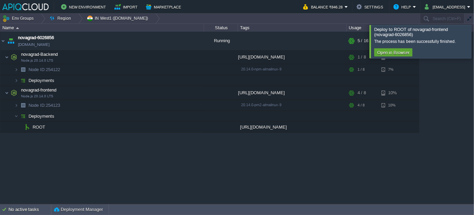
click at [474, 40] on div at bounding box center [482, 41] width 0 height 33
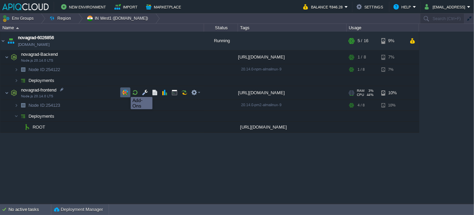
click at [126, 91] on button "button" at bounding box center [125, 92] width 6 height 6
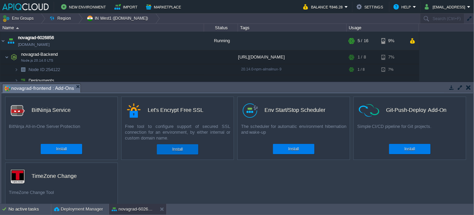
click at [174, 147] on button "Install" at bounding box center [177, 149] width 11 height 7
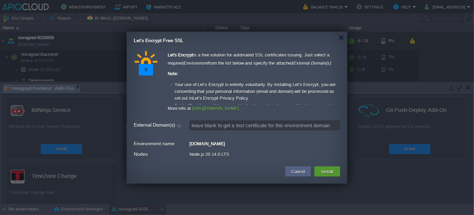
click at [329, 169] on button "Install" at bounding box center [328, 171] width 16 height 8
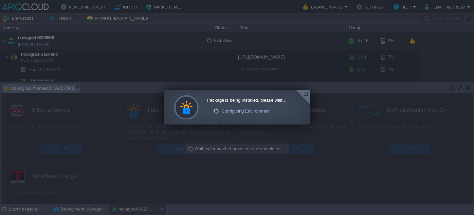
click at [307, 95] on div at bounding box center [303, 97] width 14 height 14
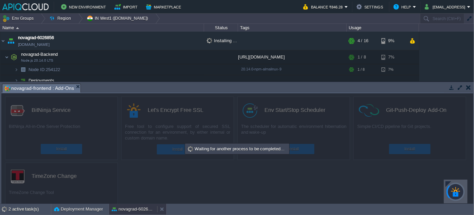
click at [134, 208] on button "novagrad-6026856" at bounding box center [133, 209] width 43 height 7
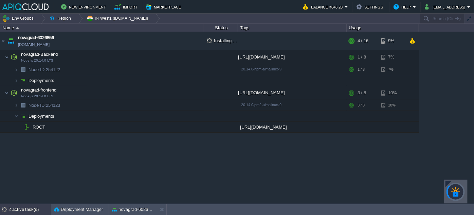
click at [24, 206] on div "2 active task(s)" at bounding box center [29, 209] width 42 height 11
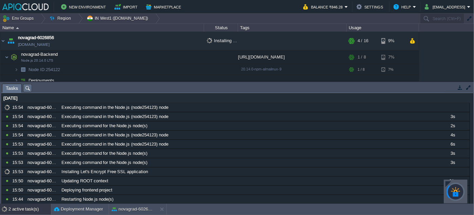
click at [24, 206] on div "2 active task(s)" at bounding box center [29, 209] width 42 height 11
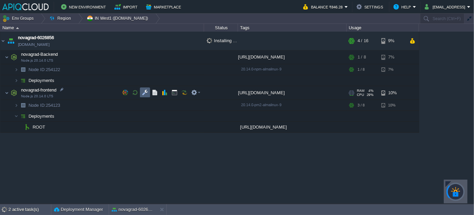
click at [142, 92] on button "button" at bounding box center [145, 92] width 6 height 6
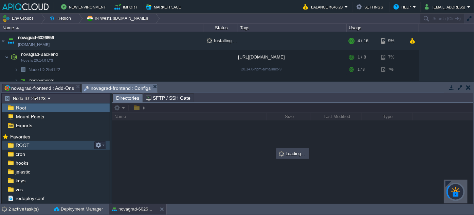
click at [28, 145] on span "ROOT" at bounding box center [22, 145] width 16 height 6
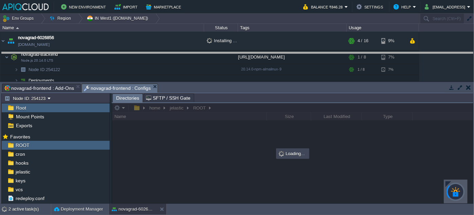
drag, startPoint x: 219, startPoint y: 85, endPoint x: 225, endPoint y: 54, distance: 31.9
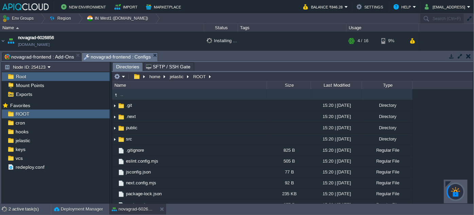
click at [35, 54] on span "novagrad-frontend : Add-Ons" at bounding box center [39, 57] width 70 height 8
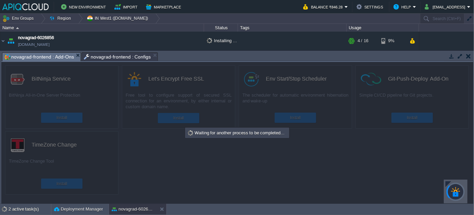
click at [461, 192] on div at bounding box center [455, 191] width 25 height 25
click at [447, 183] on div at bounding box center [449, 184] width 6 height 6
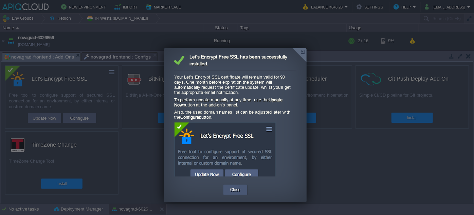
click at [234, 190] on button "Close" at bounding box center [235, 189] width 11 height 7
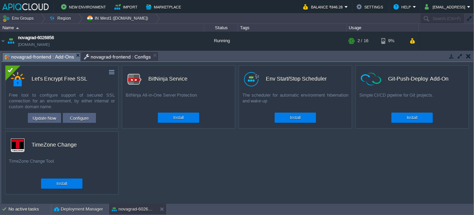
click at [469, 56] on button "button" at bounding box center [468, 56] width 5 height 6
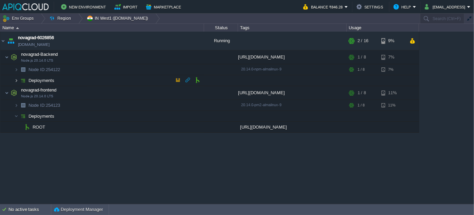
click at [16, 80] on img at bounding box center [16, 80] width 4 height 11
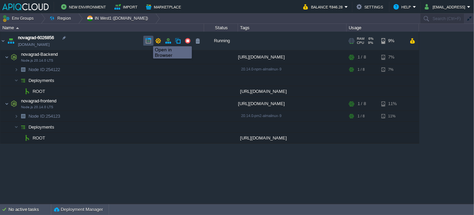
click at [148, 40] on button "button" at bounding box center [148, 41] width 6 height 6
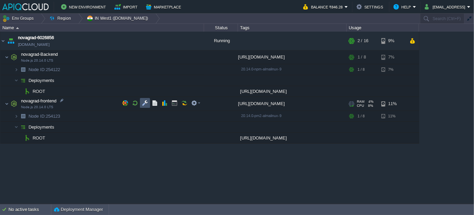
click at [148, 104] on button "button" at bounding box center [145, 103] width 6 height 6
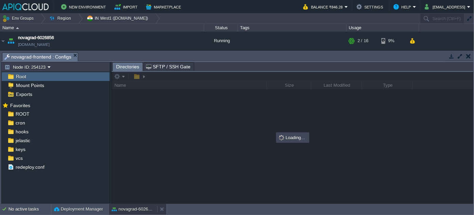
click at [125, 208] on button "novagrad-6026856" at bounding box center [133, 209] width 43 height 7
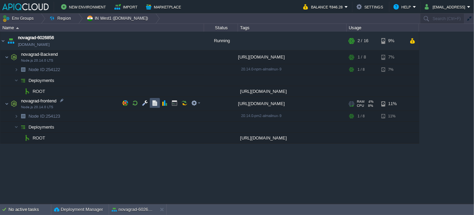
click at [152, 100] on button "button" at bounding box center [155, 103] width 6 height 6
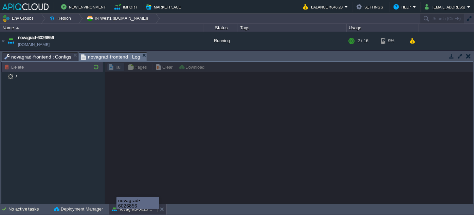
click at [135, 209] on button "novagrad-6026856" at bounding box center [133, 209] width 43 height 7
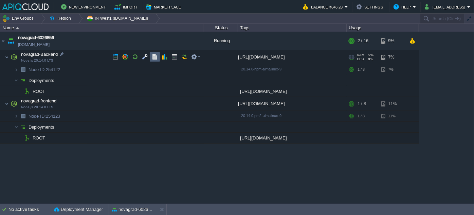
click at [152, 55] on button "button" at bounding box center [155, 57] width 6 height 6
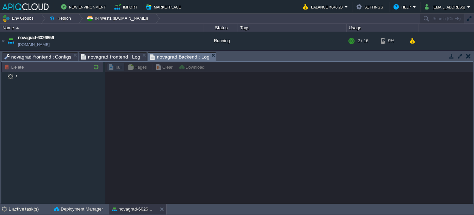
click at [116, 56] on span "novagrad-frontend : Log" at bounding box center [110, 57] width 59 height 8
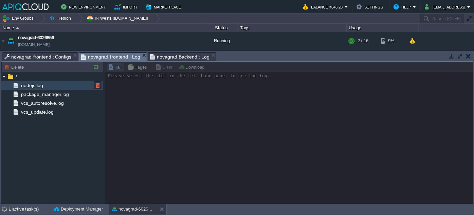
click at [31, 84] on span "nodejs.log" at bounding box center [32, 85] width 24 height 6
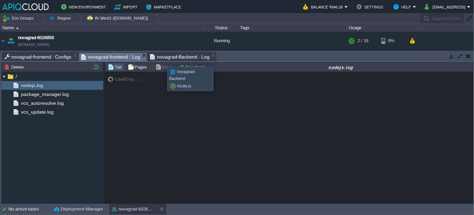
click at [172, 56] on span "novagrad-Backend : Log" at bounding box center [179, 57] width 59 height 8
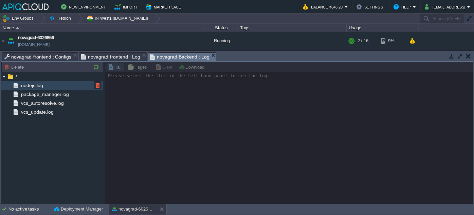
click at [46, 83] on div "nodejs.log" at bounding box center [52, 85] width 102 height 9
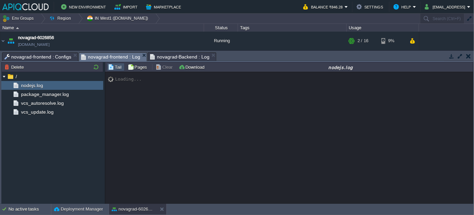
click at [120, 53] on span "novagrad-frontend : Log" at bounding box center [110, 57] width 59 height 8
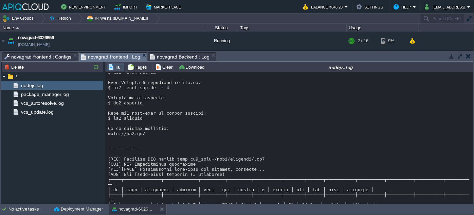
scroll to position [215, 0]
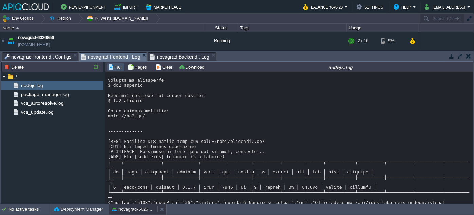
click at [129, 210] on button "novagrad-6026856" at bounding box center [133, 209] width 43 height 7
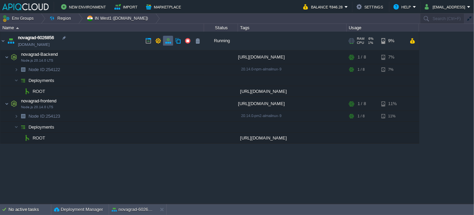
click at [167, 39] on button "button" at bounding box center [168, 41] width 6 height 6
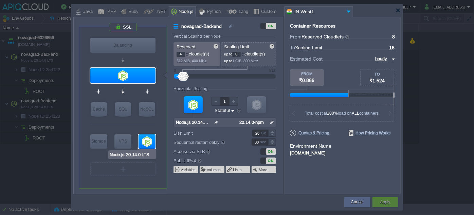
click at [147, 141] on div at bounding box center [147, 141] width 17 height 14
type input "novagrad-frontend"
type input "Node.js 20.14...."
type input "null"
type input "20.14.0-pm2"
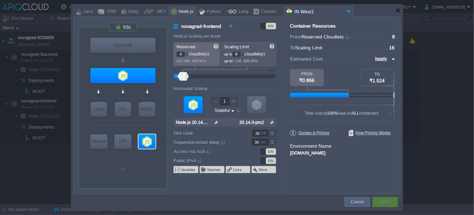
click at [268, 120] on div "20.14.0-pm2" at bounding box center [256, 122] width 38 height 9
click at [269, 121] on img at bounding box center [272, 122] width 7 height 9
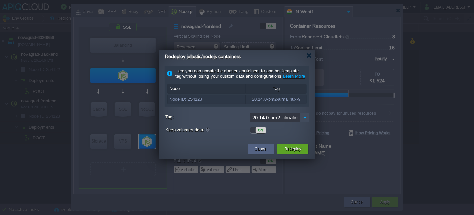
click at [307, 122] on img at bounding box center [305, 117] width 10 height 10
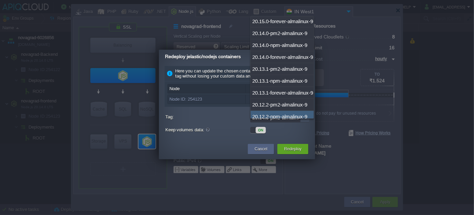
scroll to position [1706, 0]
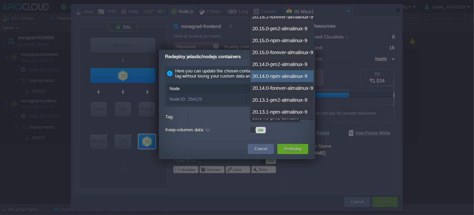
click at [274, 70] on div "20.14.0-npm-almalinux-9" at bounding box center [282, 76] width 63 height 12
type input "20.14.0-npm-almalinux-9"
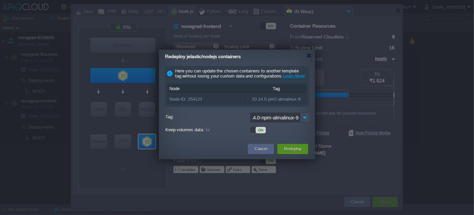
click at [293, 152] on button "Redeploy" at bounding box center [292, 148] width 17 height 7
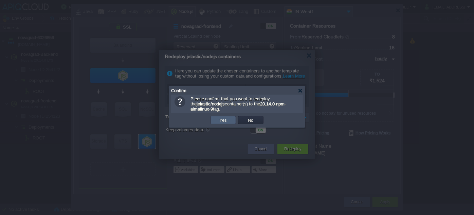
click at [218, 119] on button "Yes" at bounding box center [224, 120] width 12 height 6
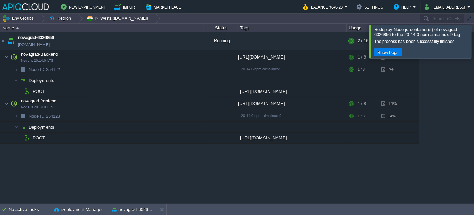
click at [474, 43] on div at bounding box center [482, 41] width 0 height 33
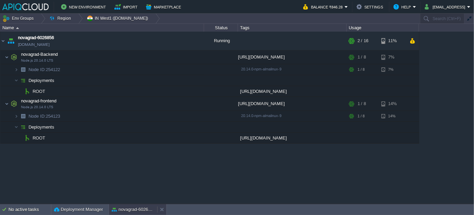
click at [141, 205] on div "novagrad-6026856" at bounding box center [133, 209] width 48 height 11
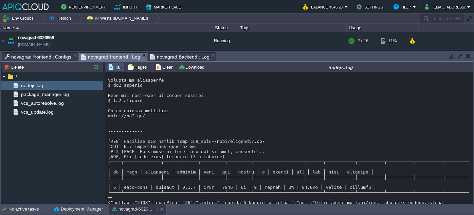
click at [140, 212] on button "novagrad-6026856" at bounding box center [133, 209] width 43 height 7
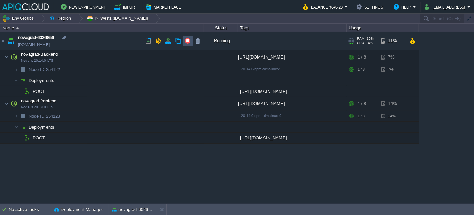
click at [185, 40] on button "button" at bounding box center [188, 41] width 6 height 6
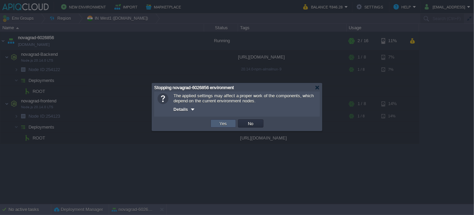
click at [224, 123] on button "Yes" at bounding box center [224, 123] width 12 height 6
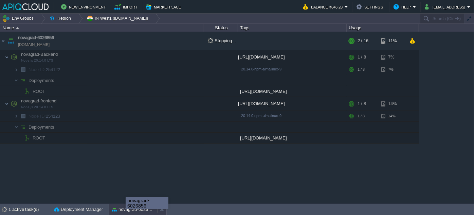
click at [126, 210] on button "novagrad-6026856" at bounding box center [133, 209] width 43 height 7
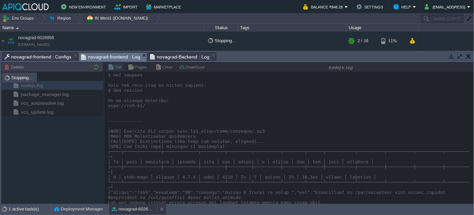
click at [126, 210] on button "novagrad-6026856" at bounding box center [133, 209] width 43 height 7
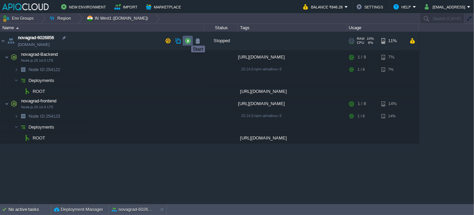
click at [186, 39] on button "button" at bounding box center [188, 41] width 6 height 6
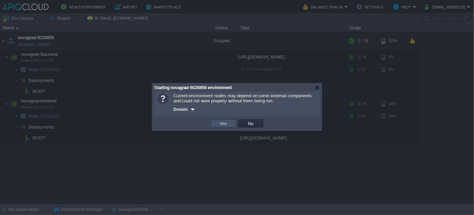
click at [223, 126] on button "Yes" at bounding box center [224, 123] width 12 height 6
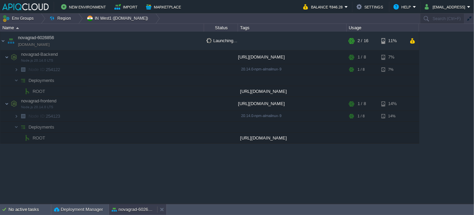
click at [144, 208] on button "novagrad-6026856" at bounding box center [133, 209] width 43 height 7
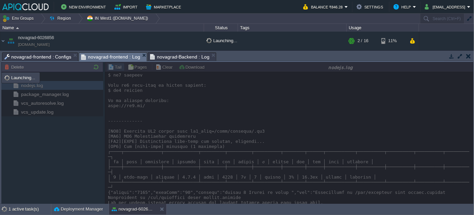
click at [51, 56] on span "novagrad-frontend : Configs" at bounding box center [37, 57] width 67 height 8
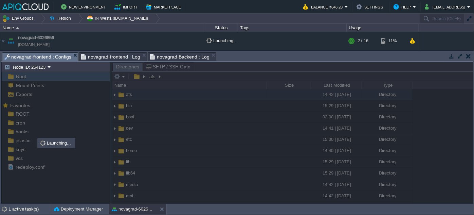
click at [166, 56] on span "novagrad-Backend : Log" at bounding box center [179, 57] width 59 height 8
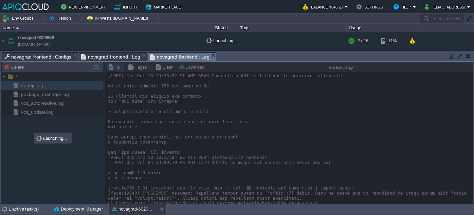
click at [115, 56] on span "novagrad-frontend : Log" at bounding box center [110, 57] width 59 height 8
click at [156, 54] on span "novagrad-Backend : Log" at bounding box center [179, 57] width 59 height 8
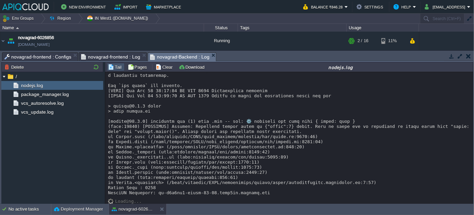
scroll to position [67, 0]
click at [130, 55] on span "novagrad-frontend : Log" at bounding box center [110, 57] width 59 height 8
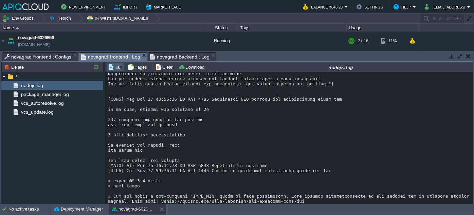
scroll to position [355, 0]
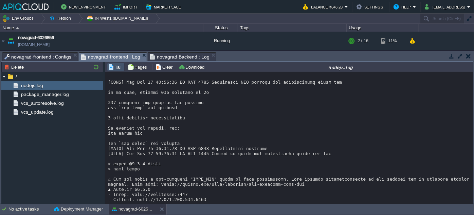
click at [56, 58] on span "novagrad-frontend : Configs" at bounding box center [37, 57] width 67 height 8
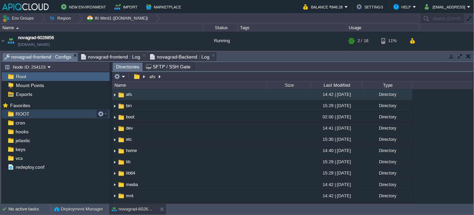
click at [16, 112] on span "ROOT" at bounding box center [22, 114] width 16 height 6
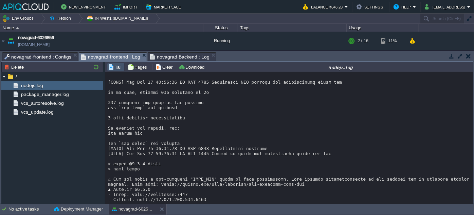
click at [113, 54] on span "novagrad-frontend : Log" at bounding box center [110, 57] width 59 height 8
drag, startPoint x: 134, startPoint y: 175, endPoint x: 197, endPoint y: 175, distance: 63.5
click at [63, 57] on span "novagrad-frontend : Configs" at bounding box center [37, 57] width 67 height 8
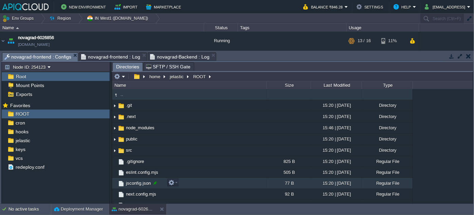
scroll to position [39, 0]
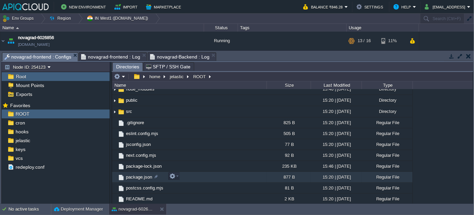
click at [121, 174] on img at bounding box center [121, 177] width 7 height 7
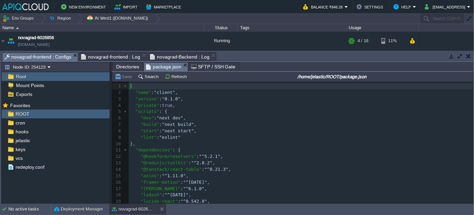
scroll to position [2, 0]
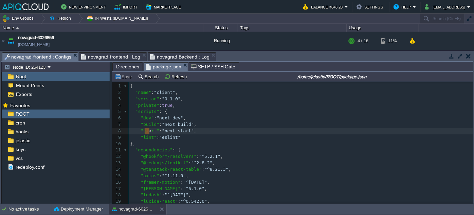
type textarea "tar"
type textarea "x"
click at [135, 207] on button "novagrad-6026856" at bounding box center [133, 209] width 43 height 7
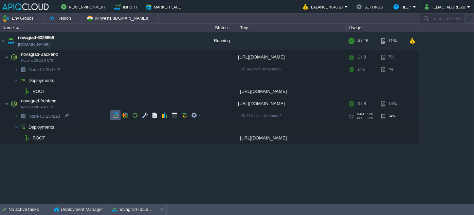
click at [116, 113] on button "button" at bounding box center [115, 115] width 6 height 6
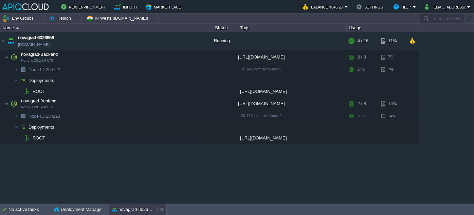
click at [126, 209] on button "novagrad-6026856" at bounding box center [133, 209] width 43 height 7
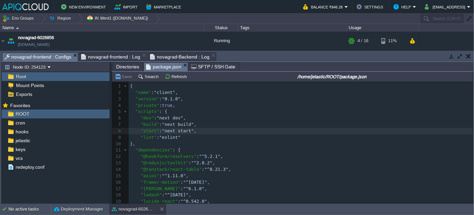
click at [119, 57] on span "novagrad-frontend : Log" at bounding box center [110, 57] width 59 height 8
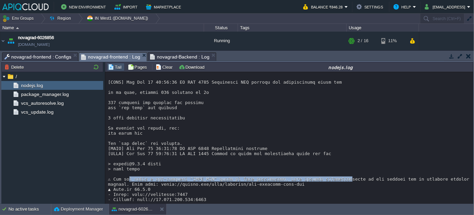
drag, startPoint x: 134, startPoint y: 155, endPoint x: 330, endPoint y: 156, distance: 196.4
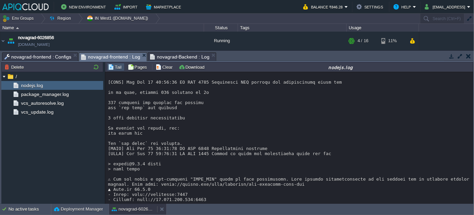
click at [137, 211] on button "novagrad-6026856" at bounding box center [133, 209] width 43 height 7
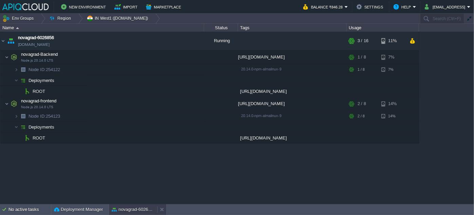
click at [130, 205] on div "novagrad-6026856" at bounding box center [133, 209] width 48 height 11
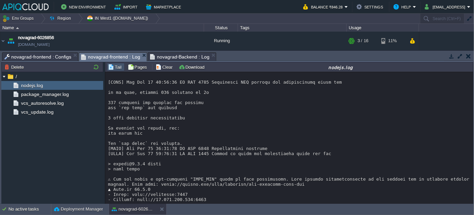
click at [174, 55] on span "novagrad-Backend : Log" at bounding box center [179, 57] width 59 height 8
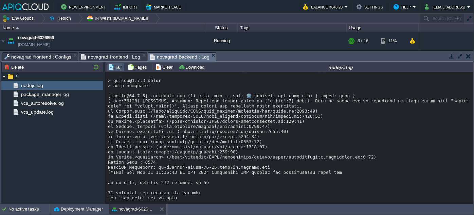
scroll to position [98, 0]
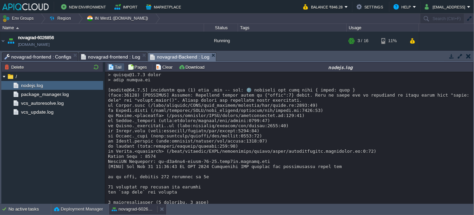
click at [143, 212] on div "novagrad-6026856" at bounding box center [133, 209] width 48 height 11
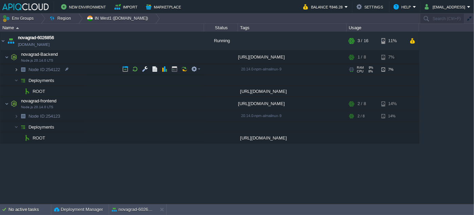
click at [17, 70] on img at bounding box center [16, 69] width 4 height 11
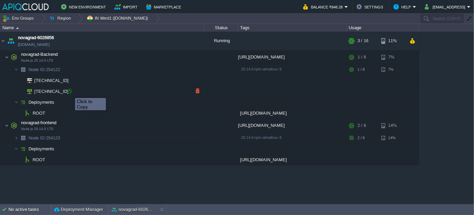
click at [70, 92] on div at bounding box center [70, 91] width 6 height 6
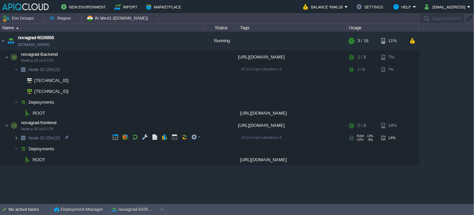
click at [17, 137] on img at bounding box center [16, 138] width 4 height 11
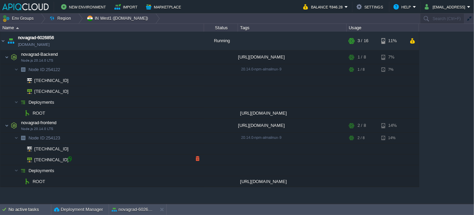
click at [71, 158] on div at bounding box center [70, 159] width 6 height 6
type input "[TECHNICAL_ID]"
click at [179, 114] on button "button" at bounding box center [178, 112] width 6 height 6
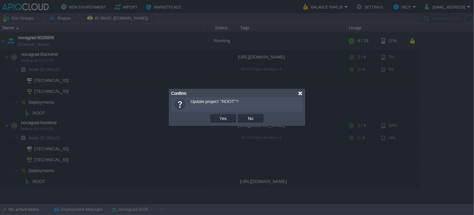
click at [302, 92] on div at bounding box center [300, 93] width 5 height 5
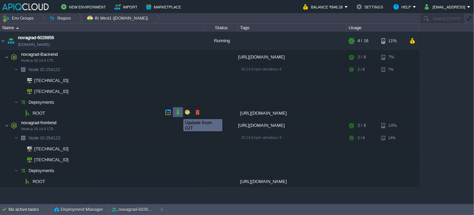
click at [178, 113] on button "button" at bounding box center [178, 112] width 6 height 6
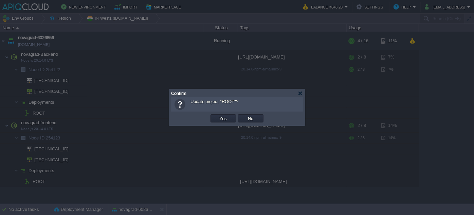
click at [300, 94] on div at bounding box center [300, 93] width 5 height 5
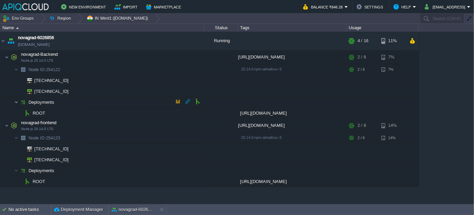
click at [17, 102] on img at bounding box center [16, 102] width 4 height 11
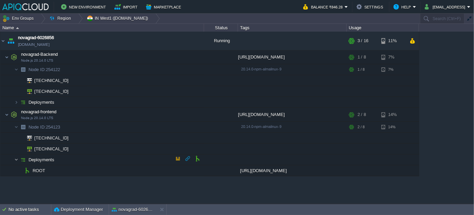
click at [16, 158] on img at bounding box center [16, 159] width 4 height 11
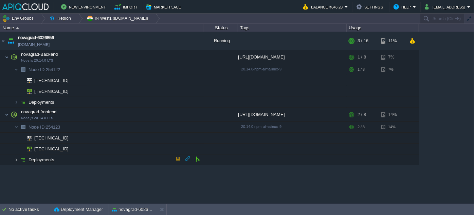
click at [17, 159] on img at bounding box center [16, 159] width 4 height 11
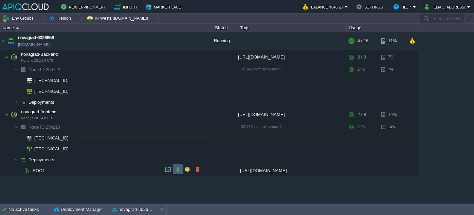
click at [177, 171] on button "button" at bounding box center [178, 169] width 6 height 6
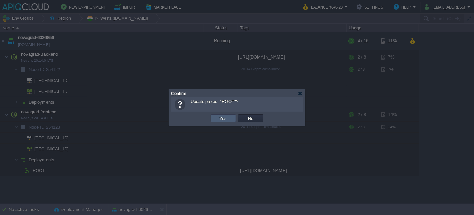
click at [224, 118] on button "Yes" at bounding box center [224, 118] width 12 height 6
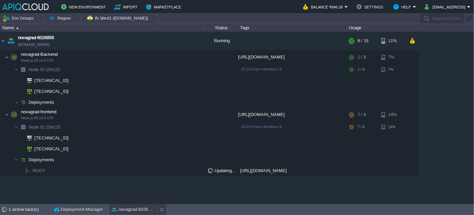
click at [125, 204] on div "novagrad-6026856" at bounding box center [133, 209] width 48 height 11
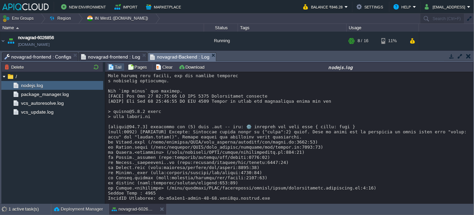
scroll to position [250, 0]
click at [117, 57] on span "novagrad-frontend : Log" at bounding box center [110, 57] width 59 height 8
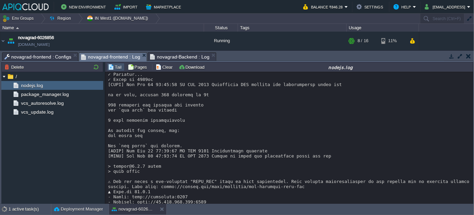
scroll to position [491, 0]
click at [131, 211] on button "novagrad-6026856" at bounding box center [133, 209] width 43 height 7
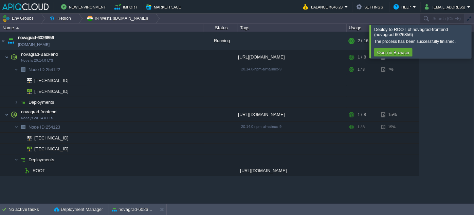
click at [474, 37] on div at bounding box center [482, 41] width 0 height 33
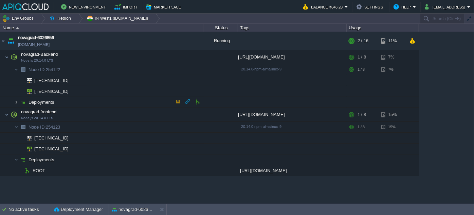
click at [16, 103] on img at bounding box center [16, 102] width 4 height 11
